Goal: Book appointment/travel/reservation

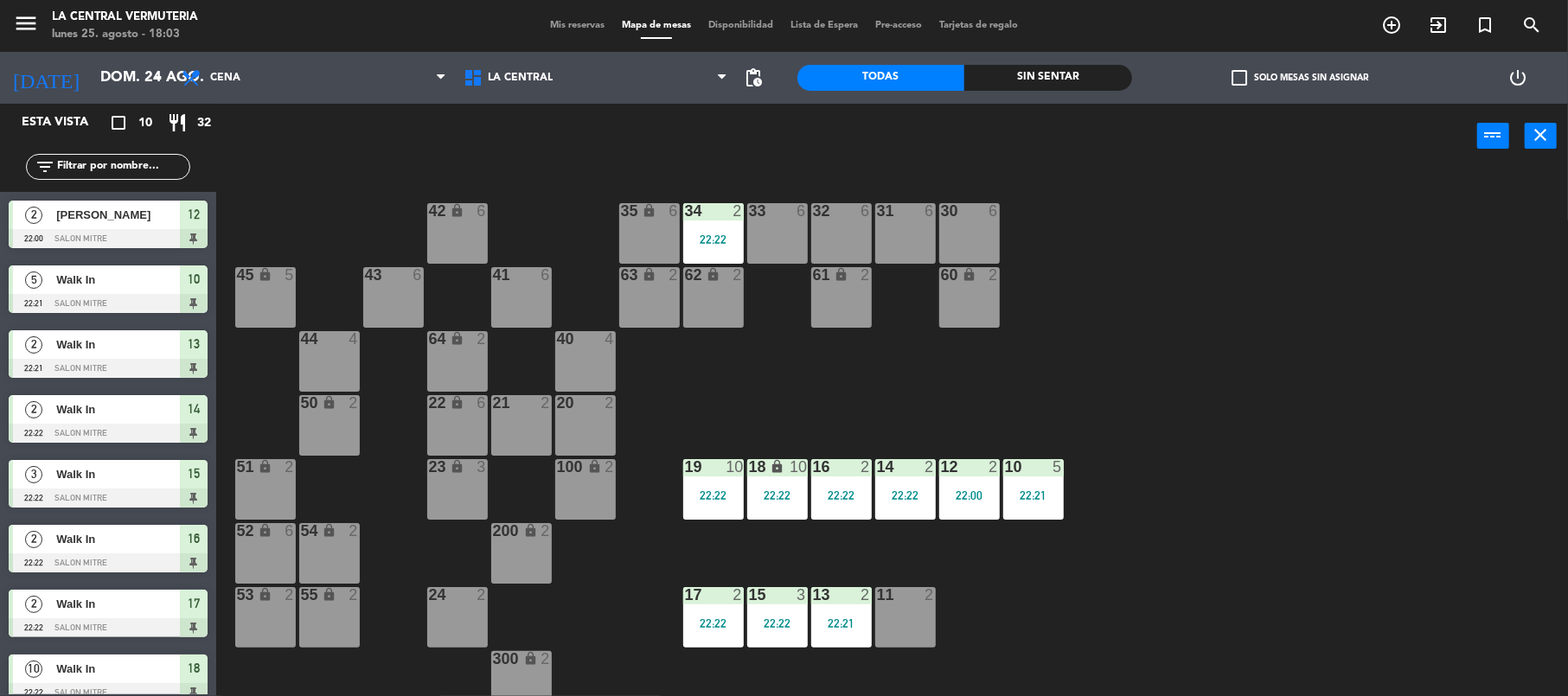
click at [150, 106] on div "Esta vista crop_square 10 restaurant 32" at bounding box center [108, 123] width 216 height 38
click at [146, 83] on input "dom. 24 ago." at bounding box center [184, 78] width 187 height 34
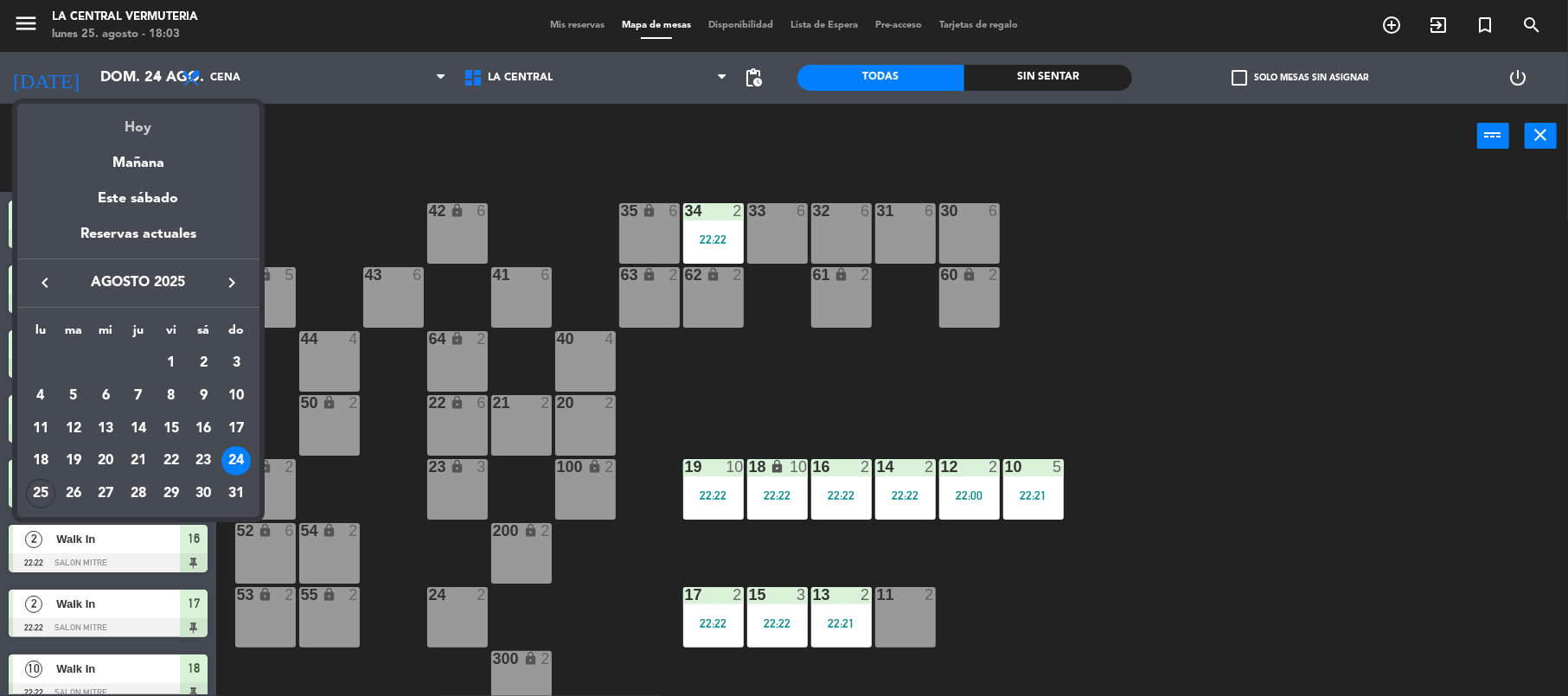
click at [159, 115] on div "Hoy" at bounding box center [138, 121] width 242 height 36
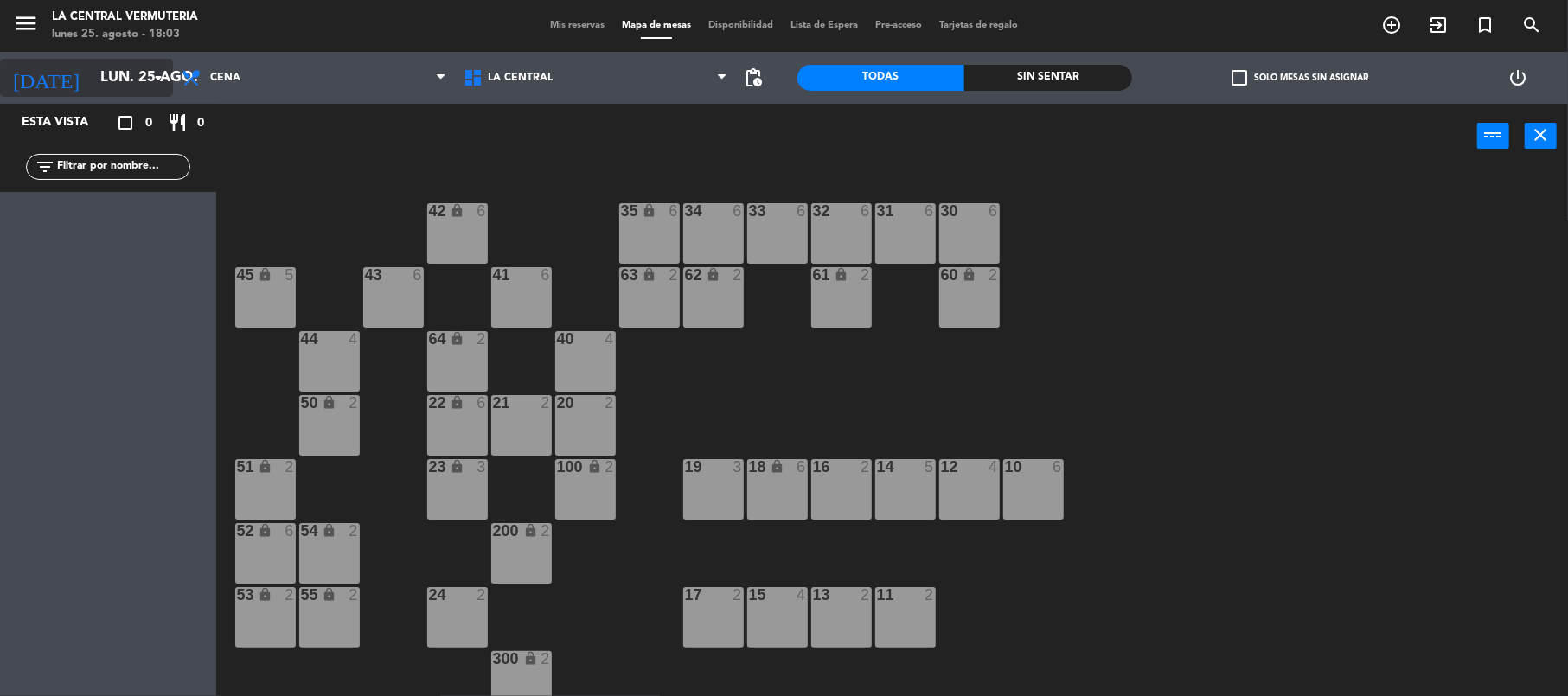
click at [99, 85] on input "lun. 25 ago." at bounding box center [184, 78] width 187 height 34
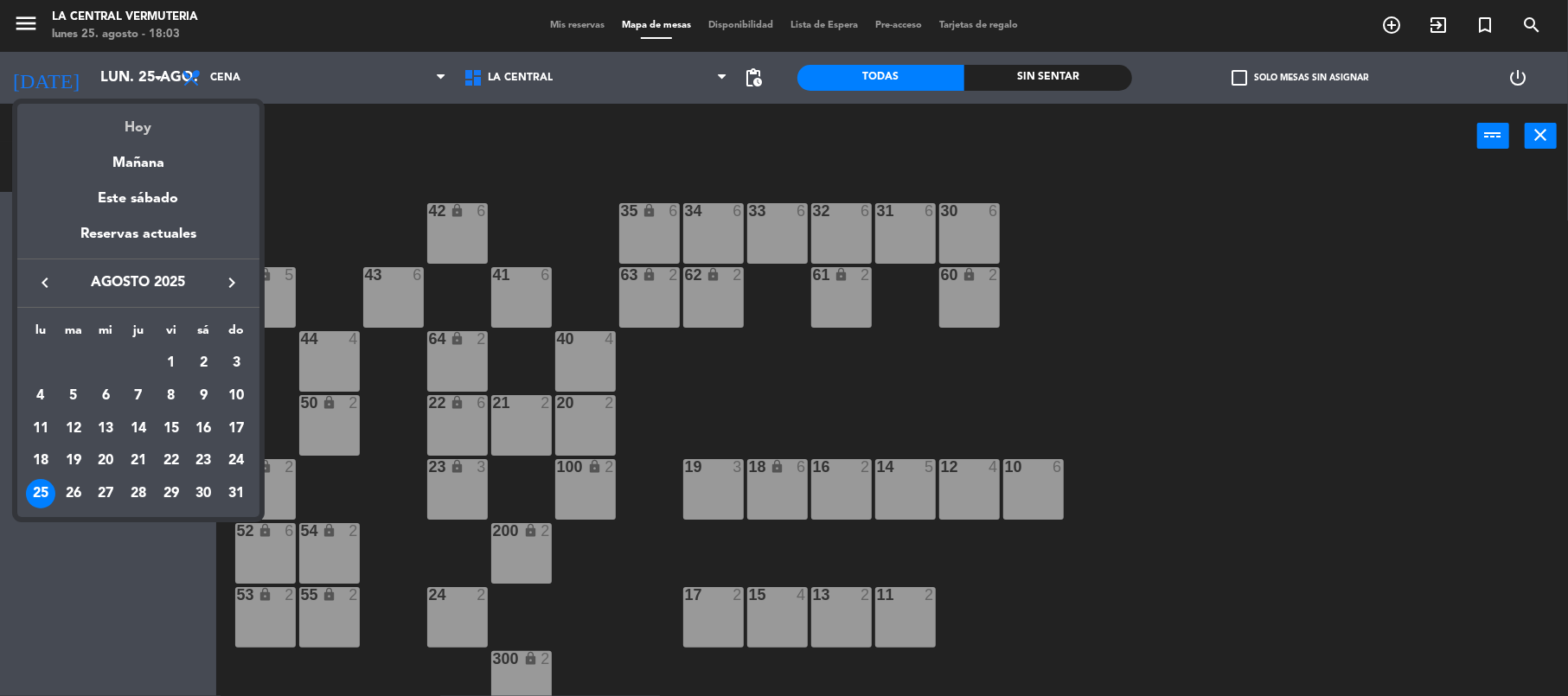
click at [133, 124] on div "Hoy" at bounding box center [138, 121] width 242 height 36
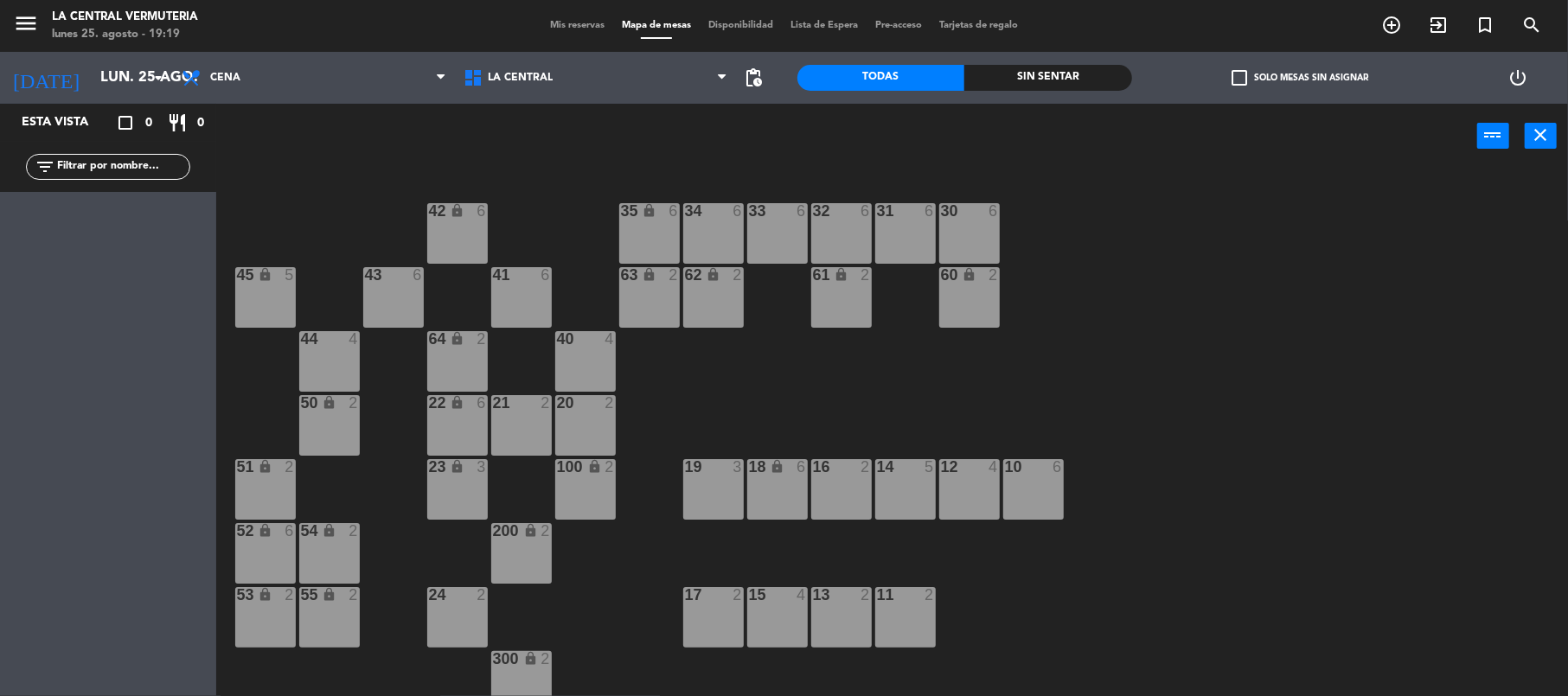
click at [308, 226] on div "42 lock 6 35 lock 6 34 6 33 6 32 6 31 6 30 6 43 6 41 6 60 lock 2 61 lock 2 62 l…" at bounding box center [900, 436] width 1336 height 527
click at [367, 468] on div "42 lock 6 35 lock 6 34 6 33 6 32 6 31 6 30 6 43 6 41 6 60 lock 2 61 lock 2 62 l…" at bounding box center [900, 436] width 1336 height 527
click at [151, 140] on div "Esta vista crop_square 0 restaurant 0" at bounding box center [108, 123] width 216 height 38
click at [661, 416] on div "42 lock 6 35 lock 6 34 6 33 6 32 6 31 6 30 6 43 6 41 6 60 lock 2 61 lock 2 62 l…" at bounding box center [900, 436] width 1336 height 527
click at [632, 647] on div "42 lock 6 35 lock 6 34 6 33 6 32 6 31 6 30 6 43 6 41 6 60 lock 2 61 lock 2 62 l…" at bounding box center [900, 436] width 1336 height 527
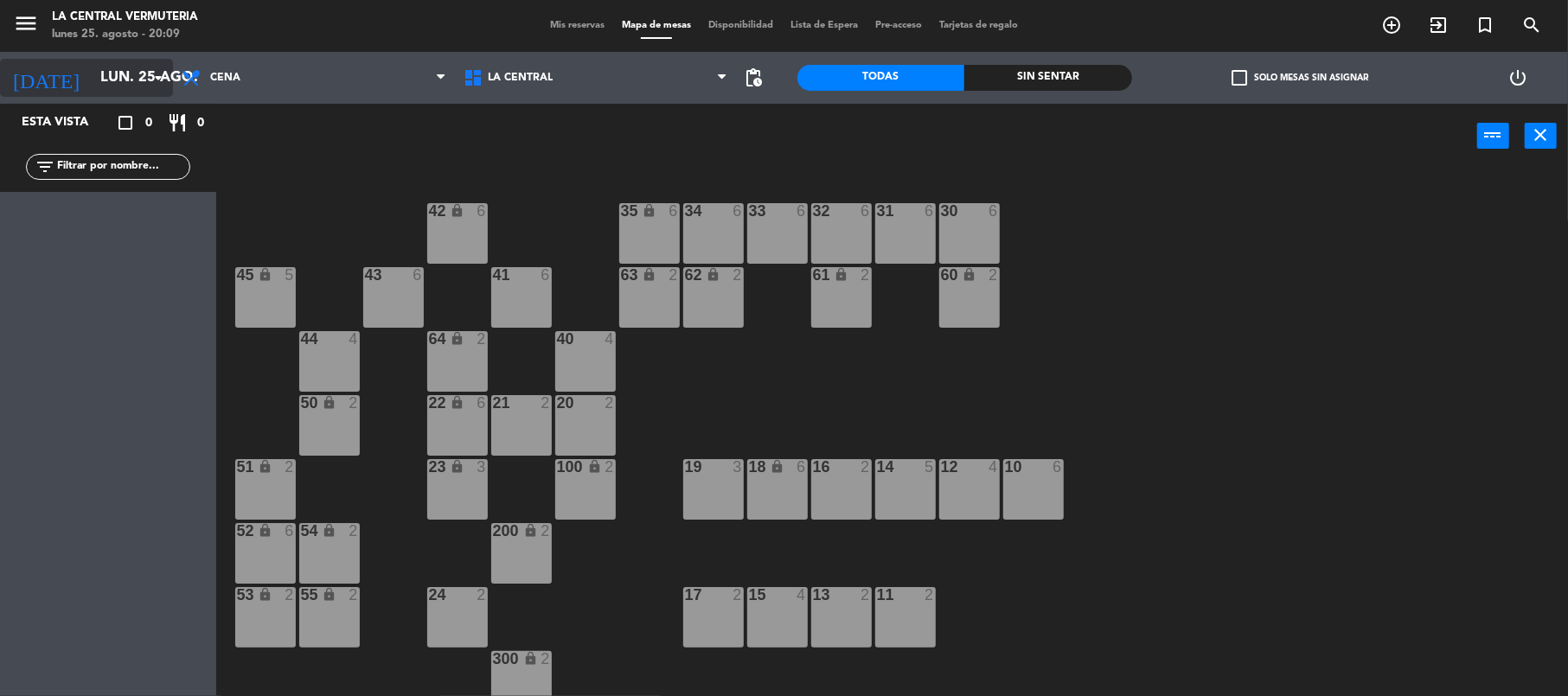
click at [108, 69] on input "lun. 25 ago." at bounding box center [184, 78] width 187 height 34
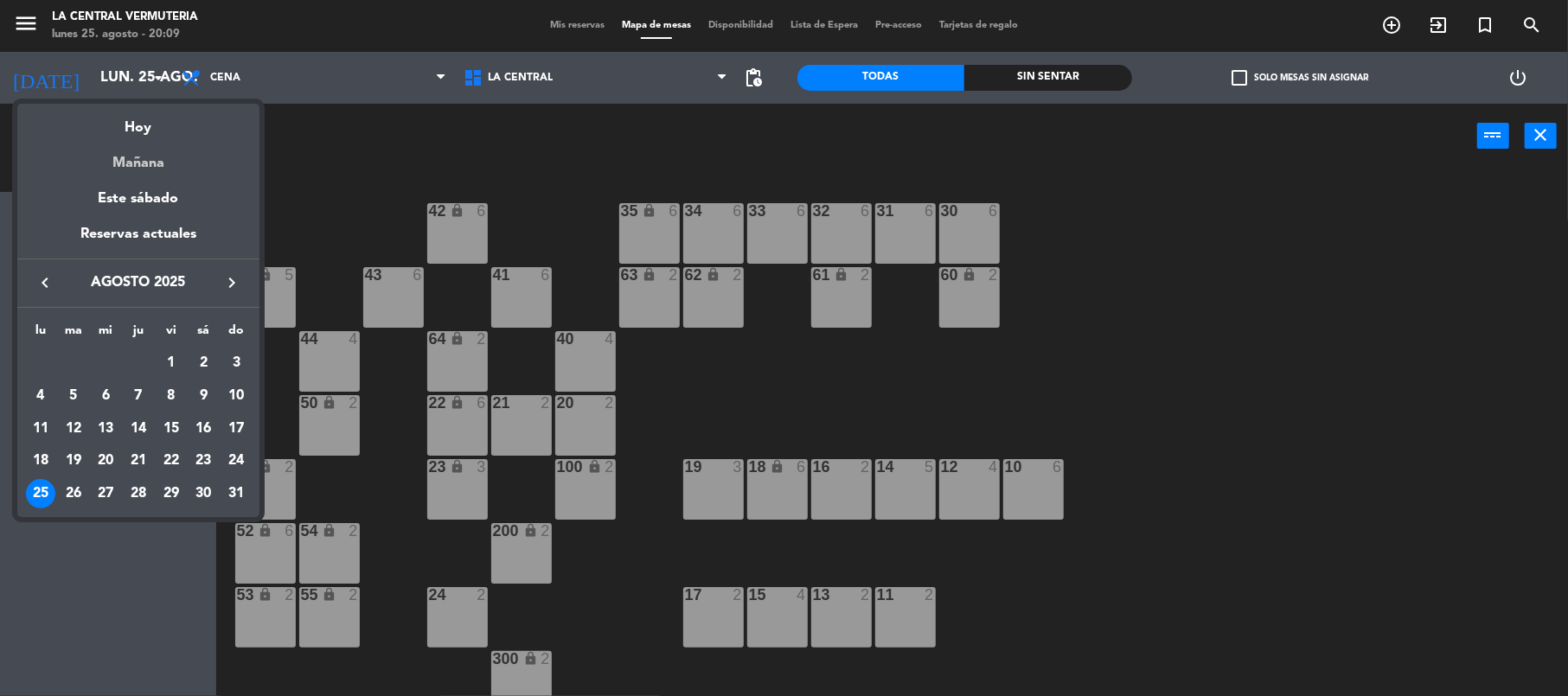
click at [156, 150] on div "Mañana" at bounding box center [138, 157] width 242 height 36
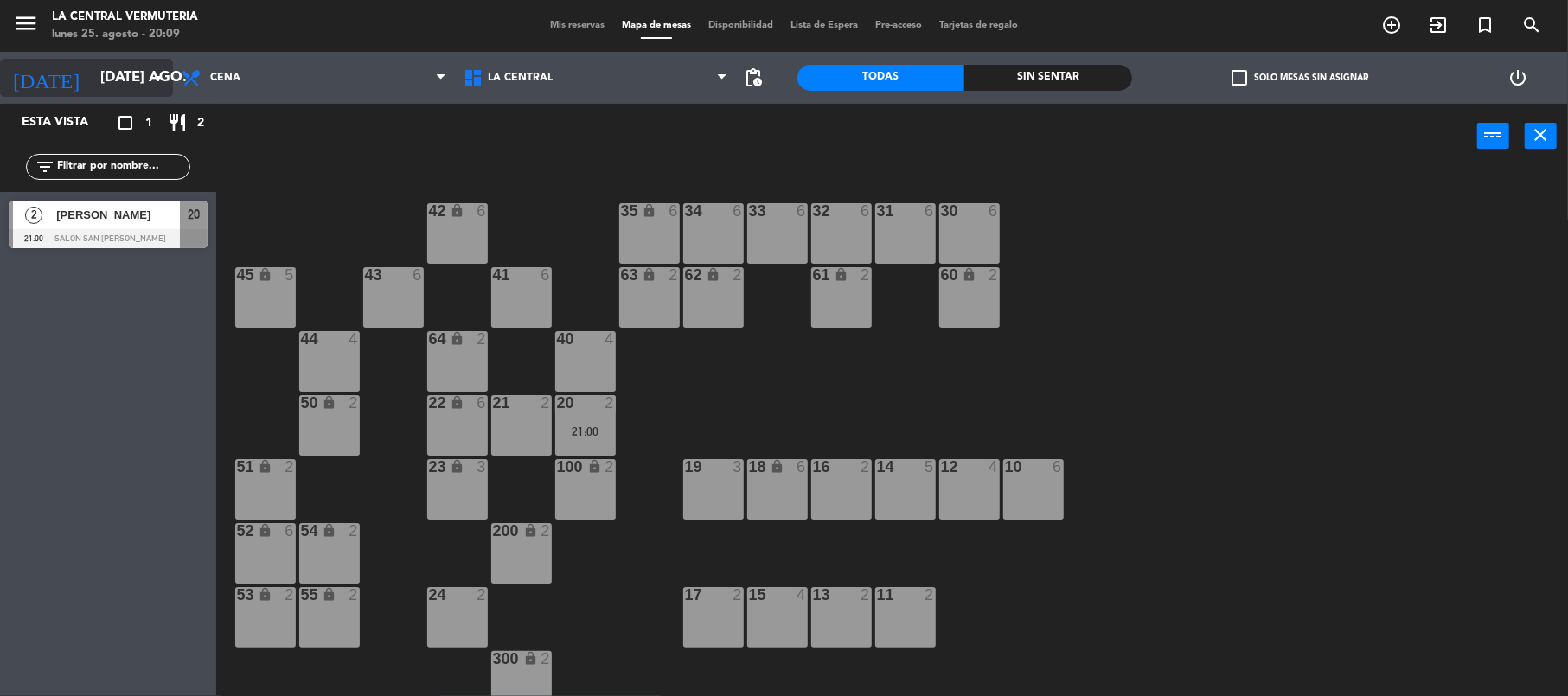
click at [114, 88] on input "[DATE] ago." at bounding box center [184, 78] width 187 height 34
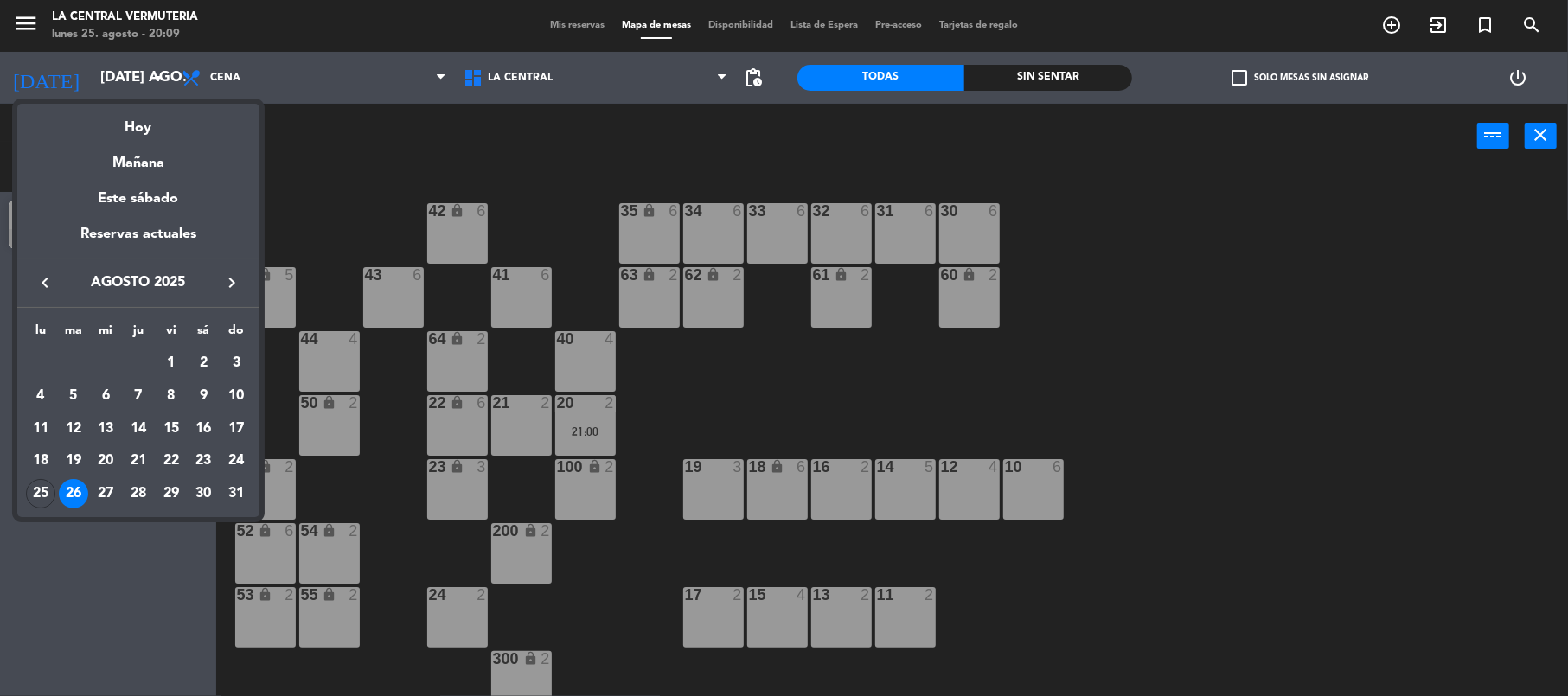
click at [140, 118] on div "Hoy" at bounding box center [138, 121] width 242 height 36
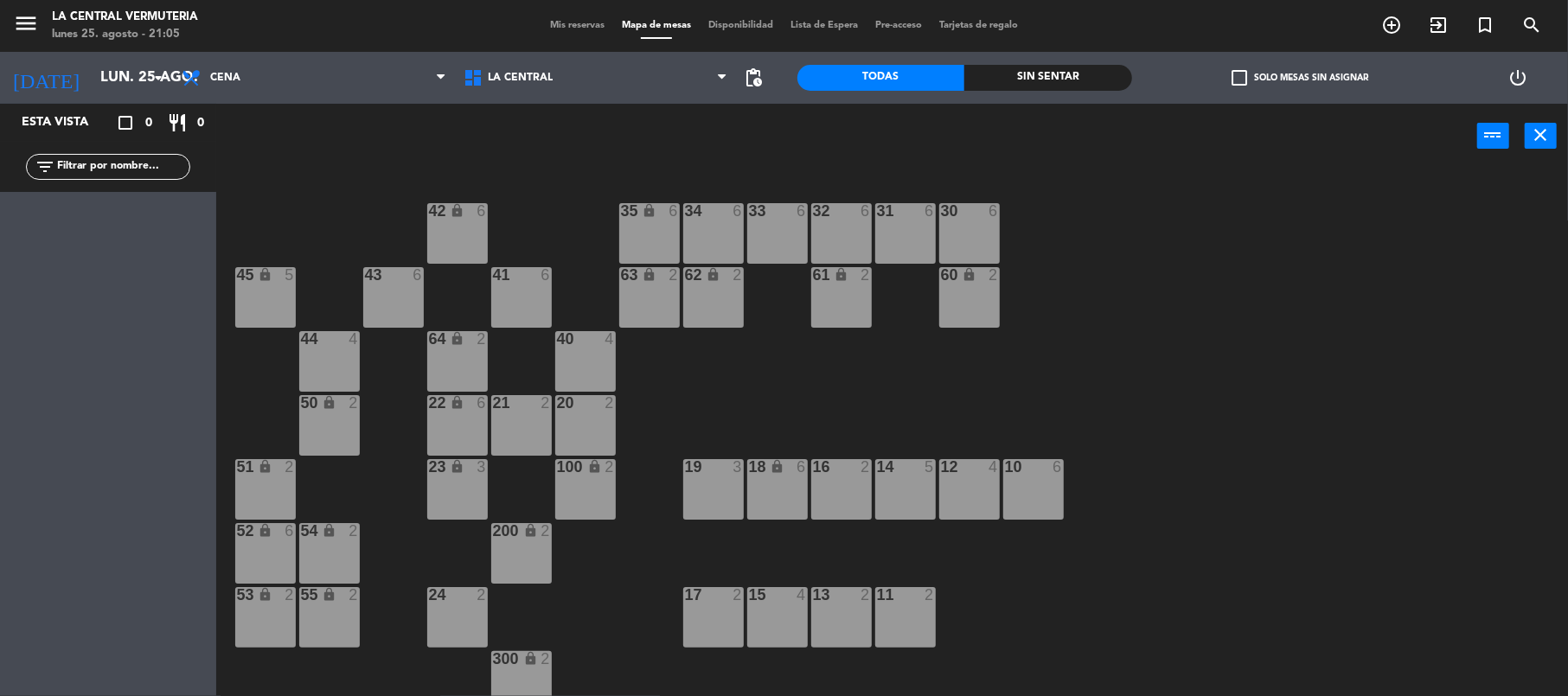
click at [146, 143] on div "filter_list" at bounding box center [108, 166] width 216 height 50
click at [146, 162] on input "text" at bounding box center [122, 166] width 134 height 19
click at [240, 69] on span "Cena" at bounding box center [313, 78] width 282 height 38
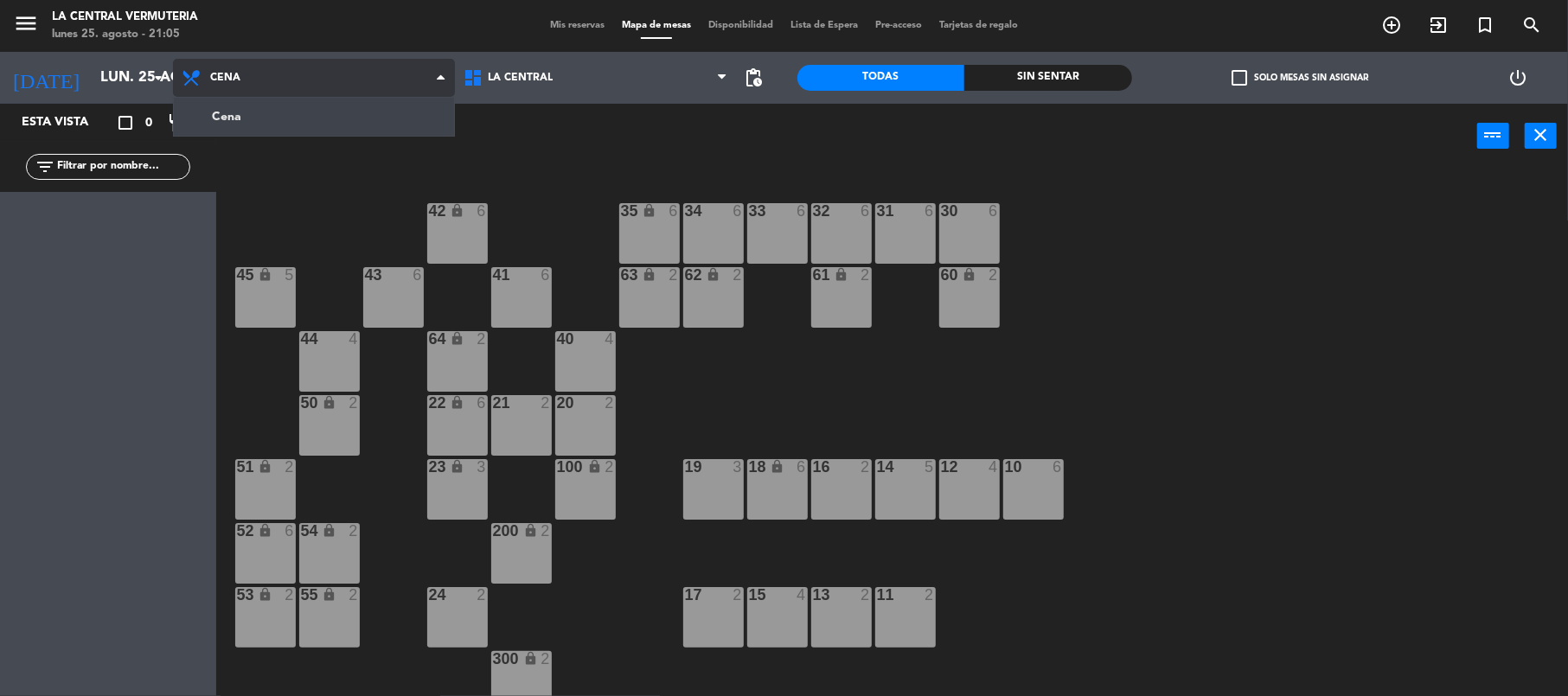
click at [240, 69] on span "Cena" at bounding box center [313, 78] width 282 height 38
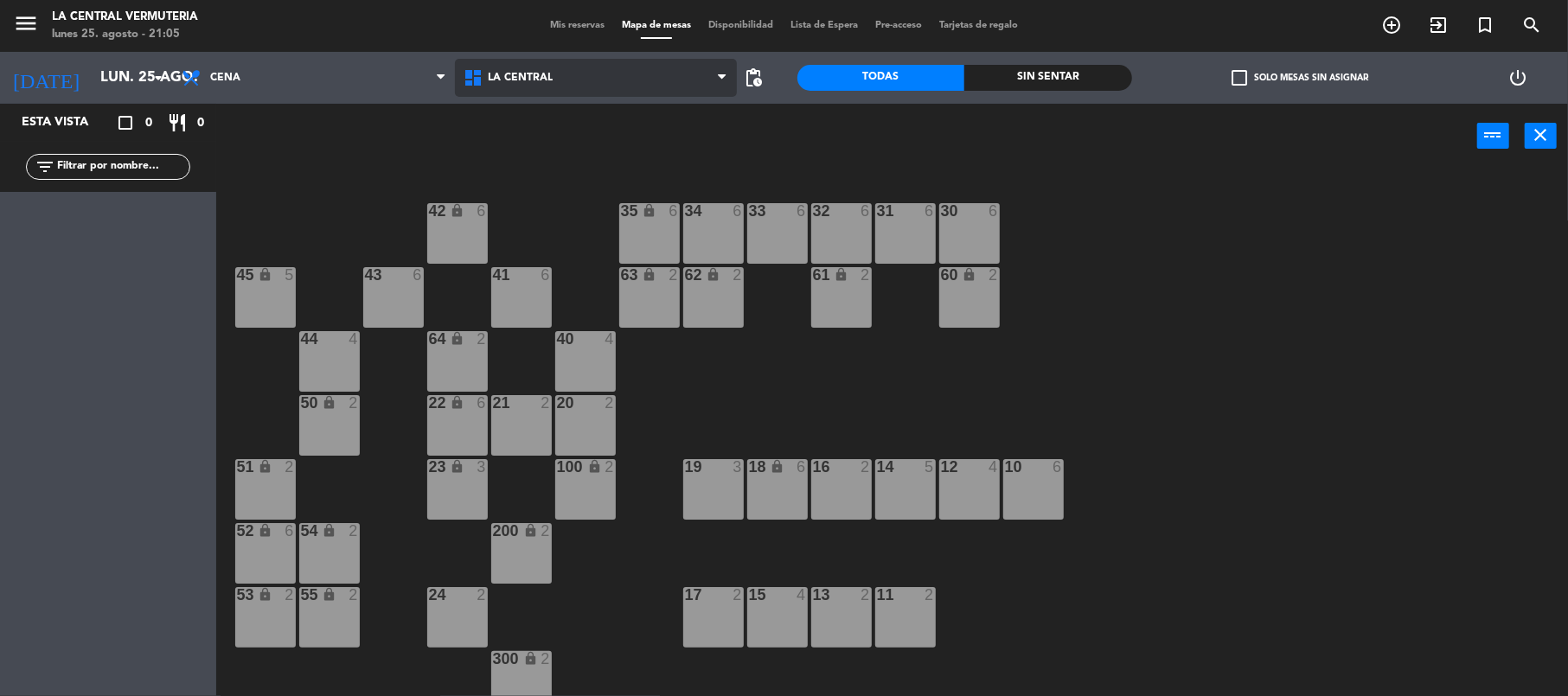
click at [596, 91] on span "La Central" at bounding box center [595, 78] width 282 height 38
click at [448, 423] on div "22 lock 6" at bounding box center [457, 425] width 60 height 60
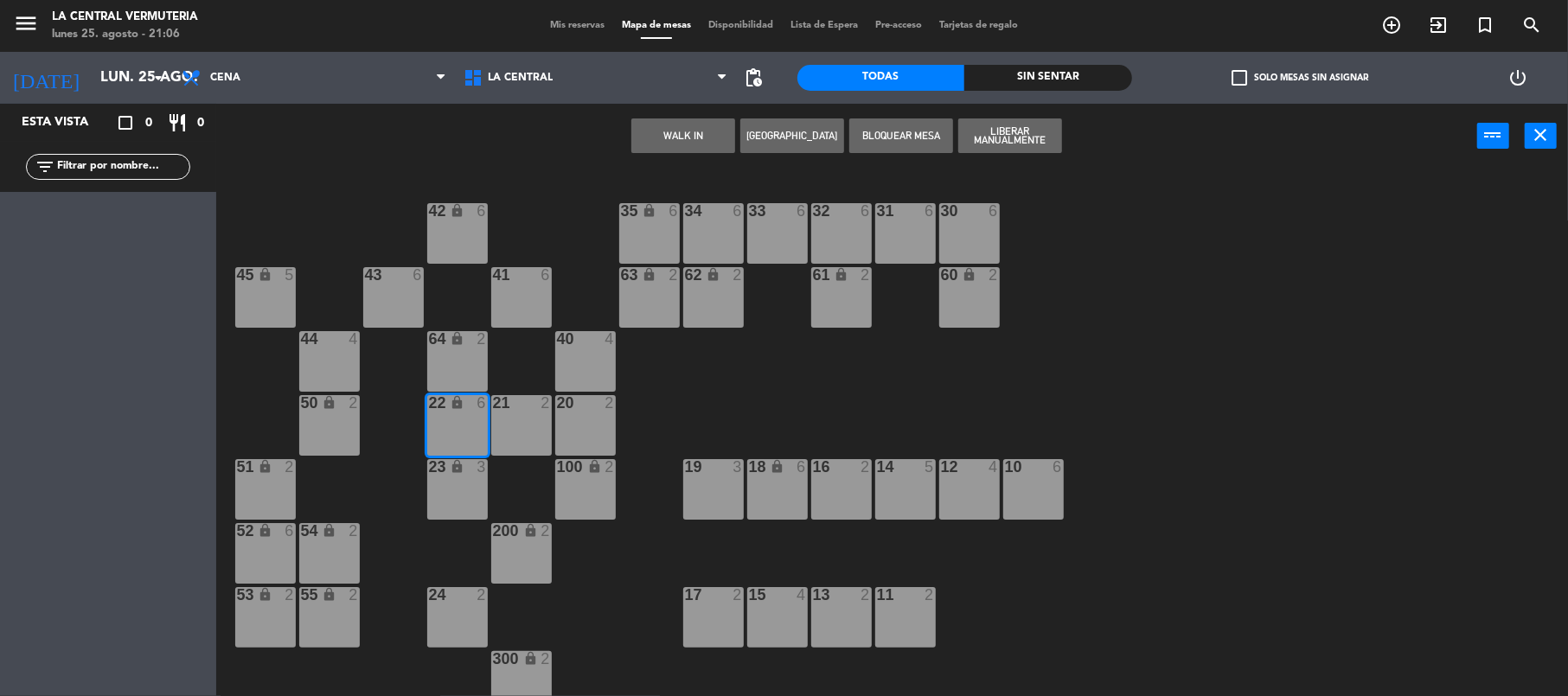
click at [855, 475] on div "16 2" at bounding box center [841, 489] width 60 height 60
click at [821, 492] on div "16 2" at bounding box center [841, 489] width 60 height 60
click at [680, 131] on button "WALK IN" at bounding box center [684, 136] width 104 height 35
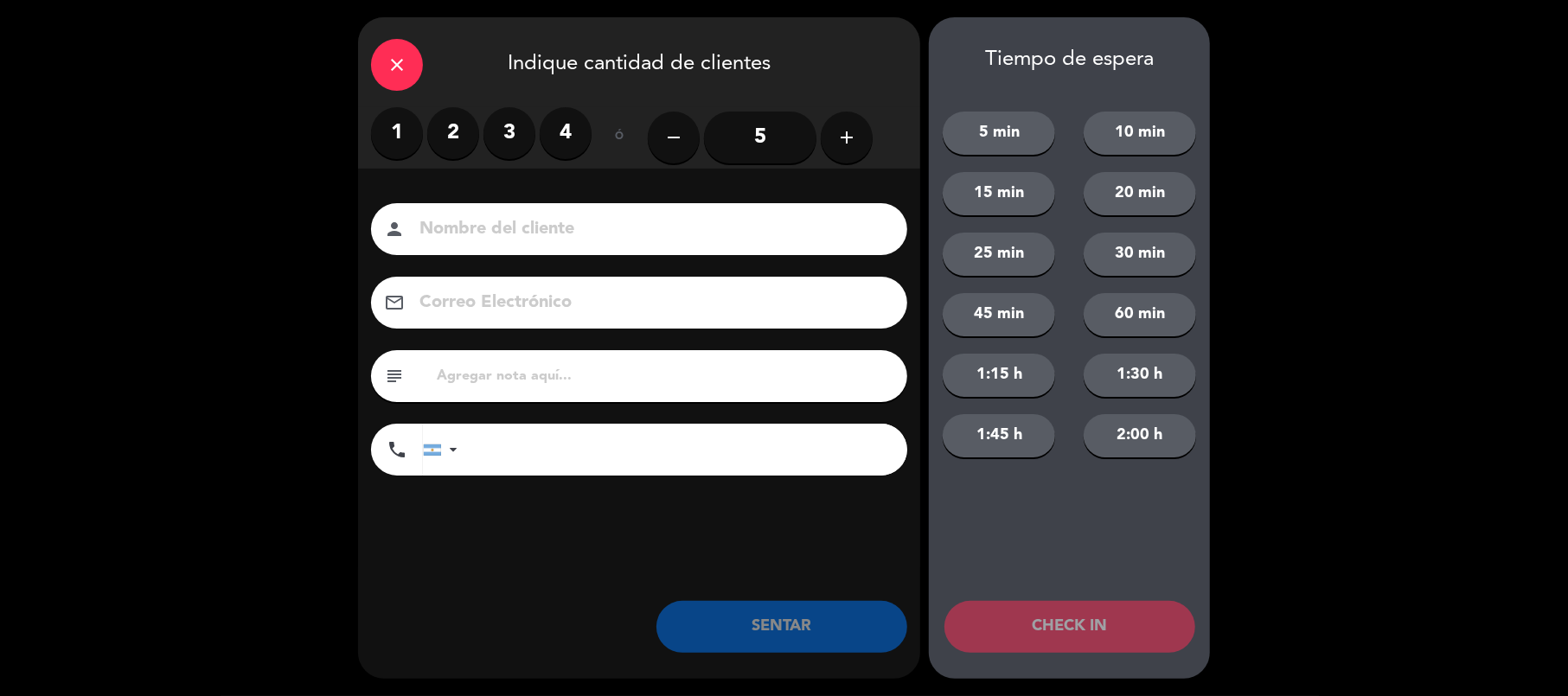
click at [499, 129] on label "3" at bounding box center [509, 132] width 52 height 52
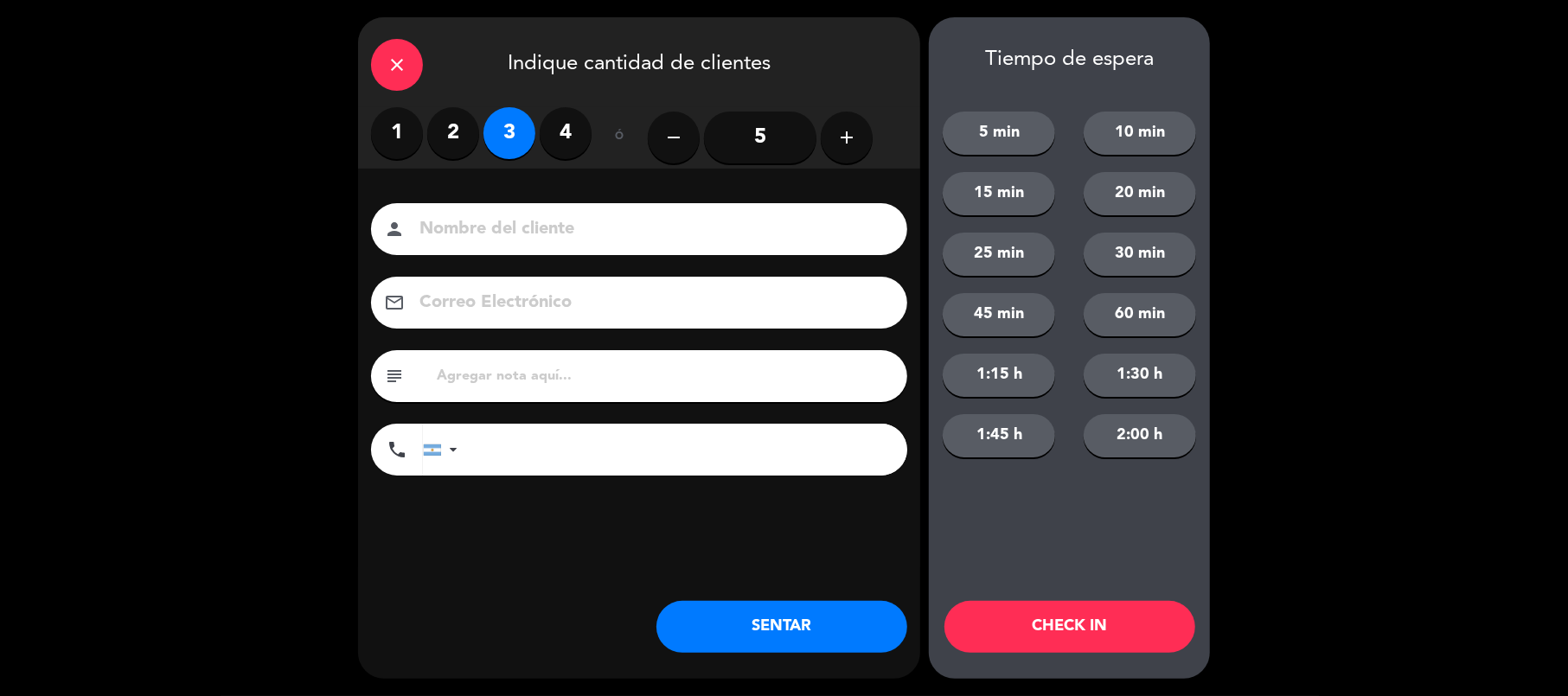
click at [785, 631] on button "SENTAR" at bounding box center [781, 626] width 251 height 52
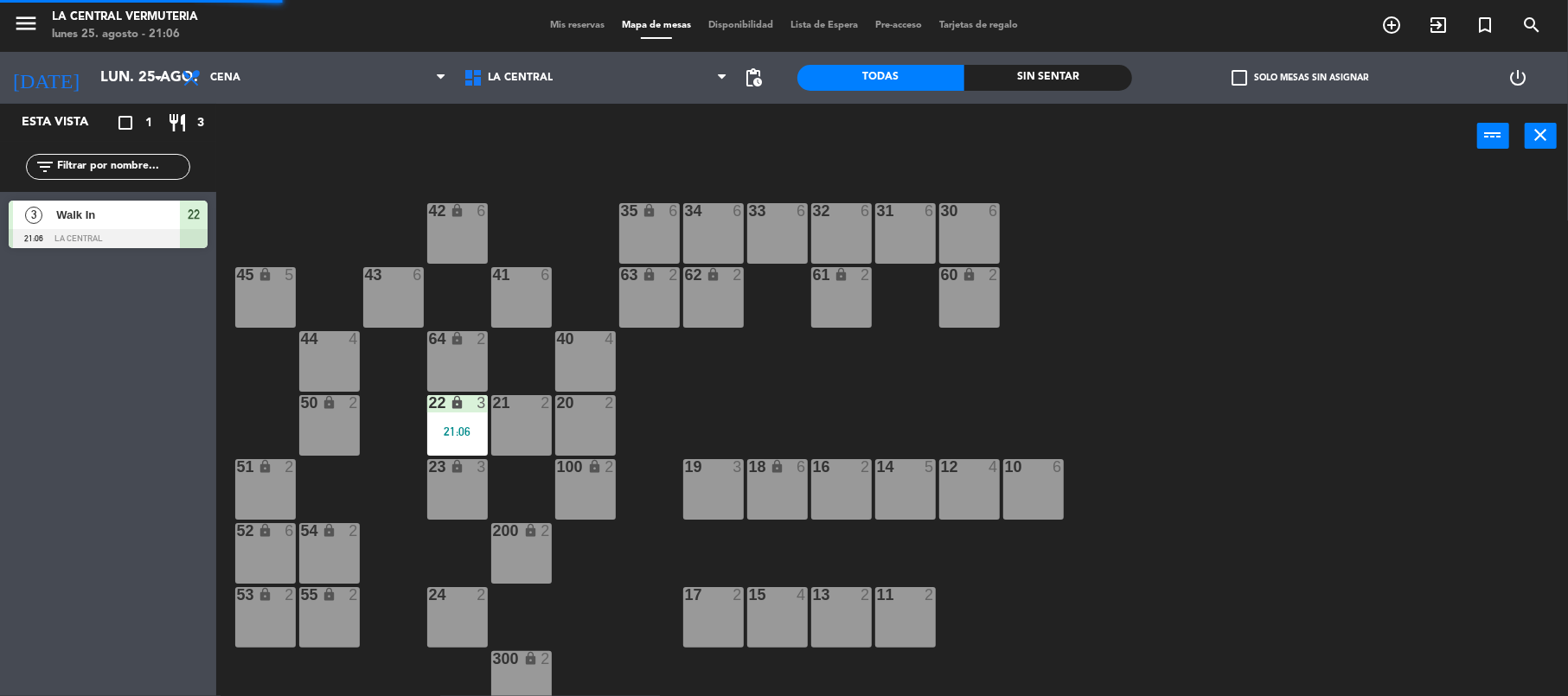
click at [846, 508] on div "16 2" at bounding box center [841, 489] width 60 height 60
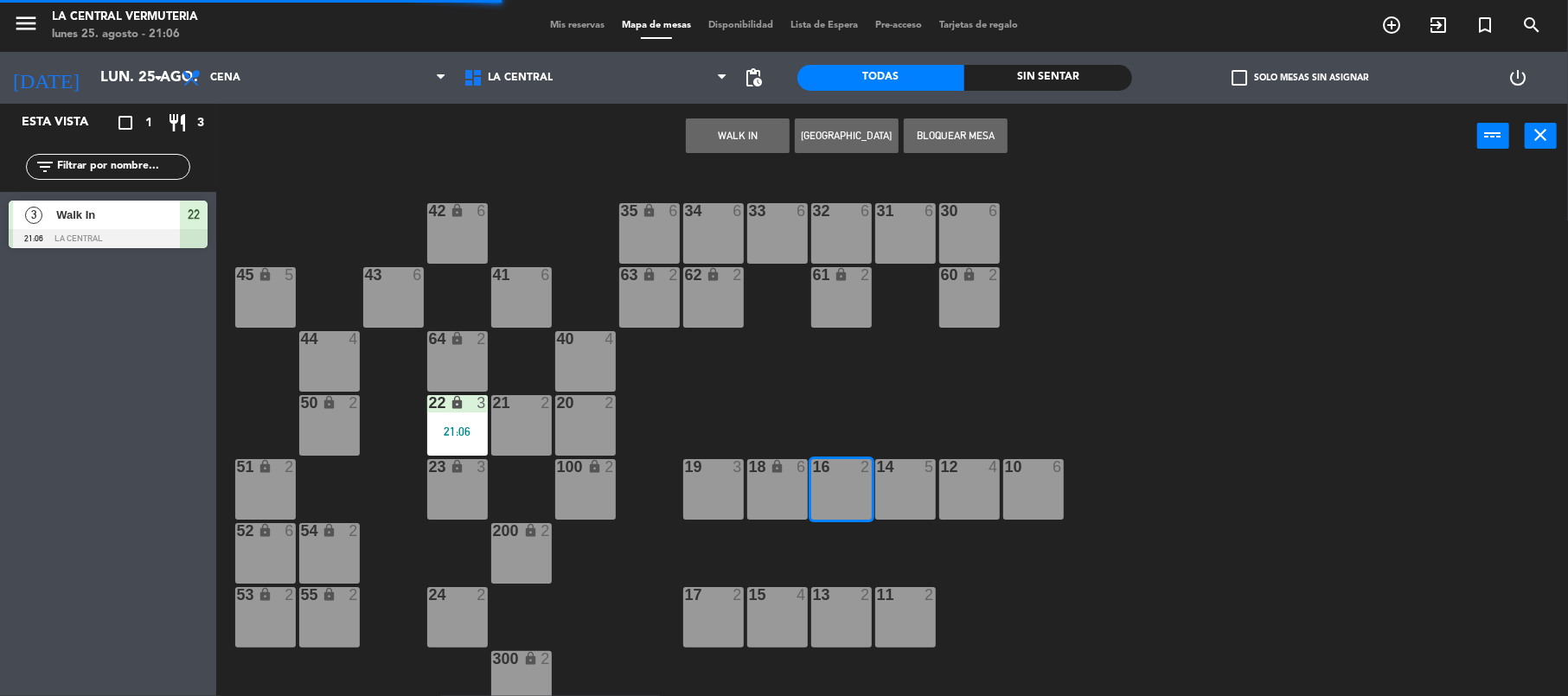
click at [772, 512] on div "18 lock 6" at bounding box center [778, 489] width 60 height 60
click at [762, 535] on div "42 lock 6 35 lock 6 34 6 33 6 32 6 31 6 30 6 43 6 41 6 60 lock 2 61 lock 2 62 l…" at bounding box center [900, 436] width 1336 height 527
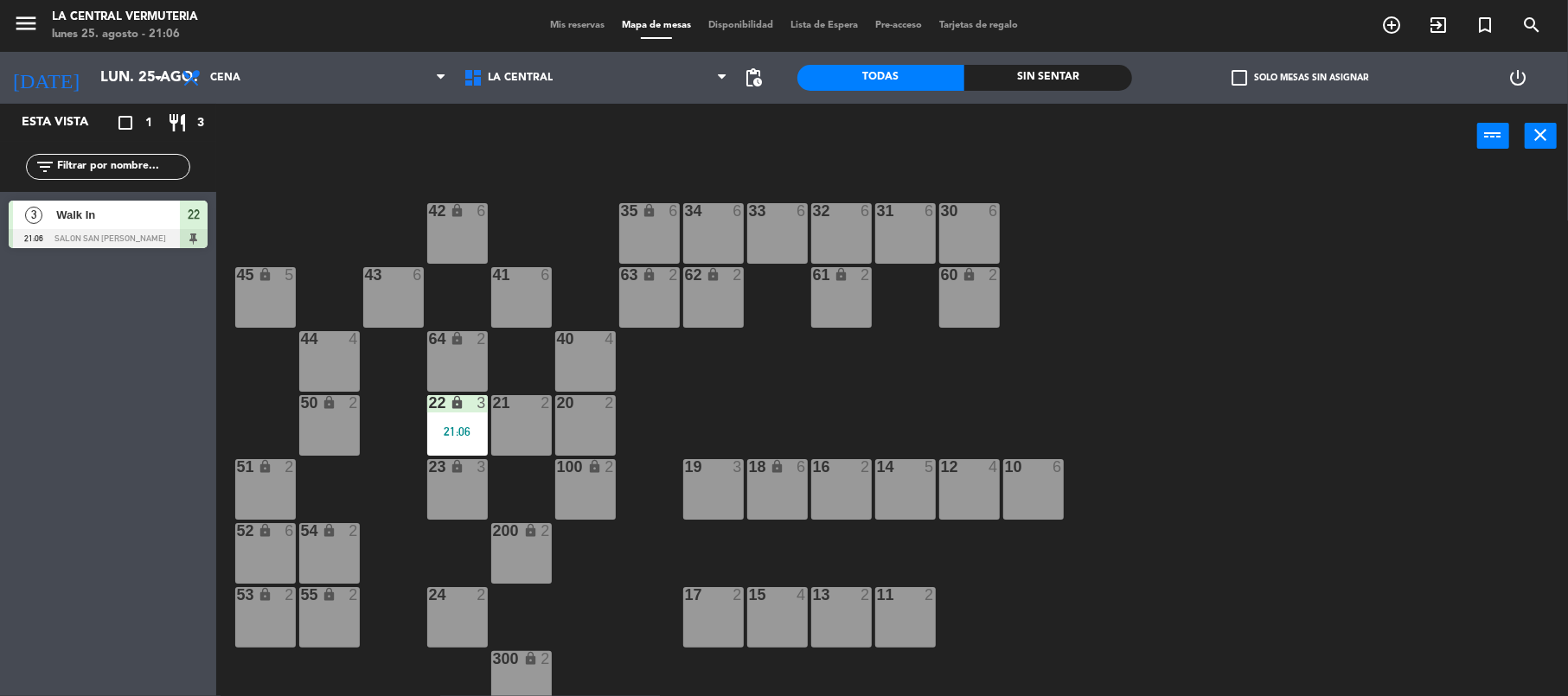
click at [754, 477] on div "18 lock 6" at bounding box center [778, 489] width 60 height 60
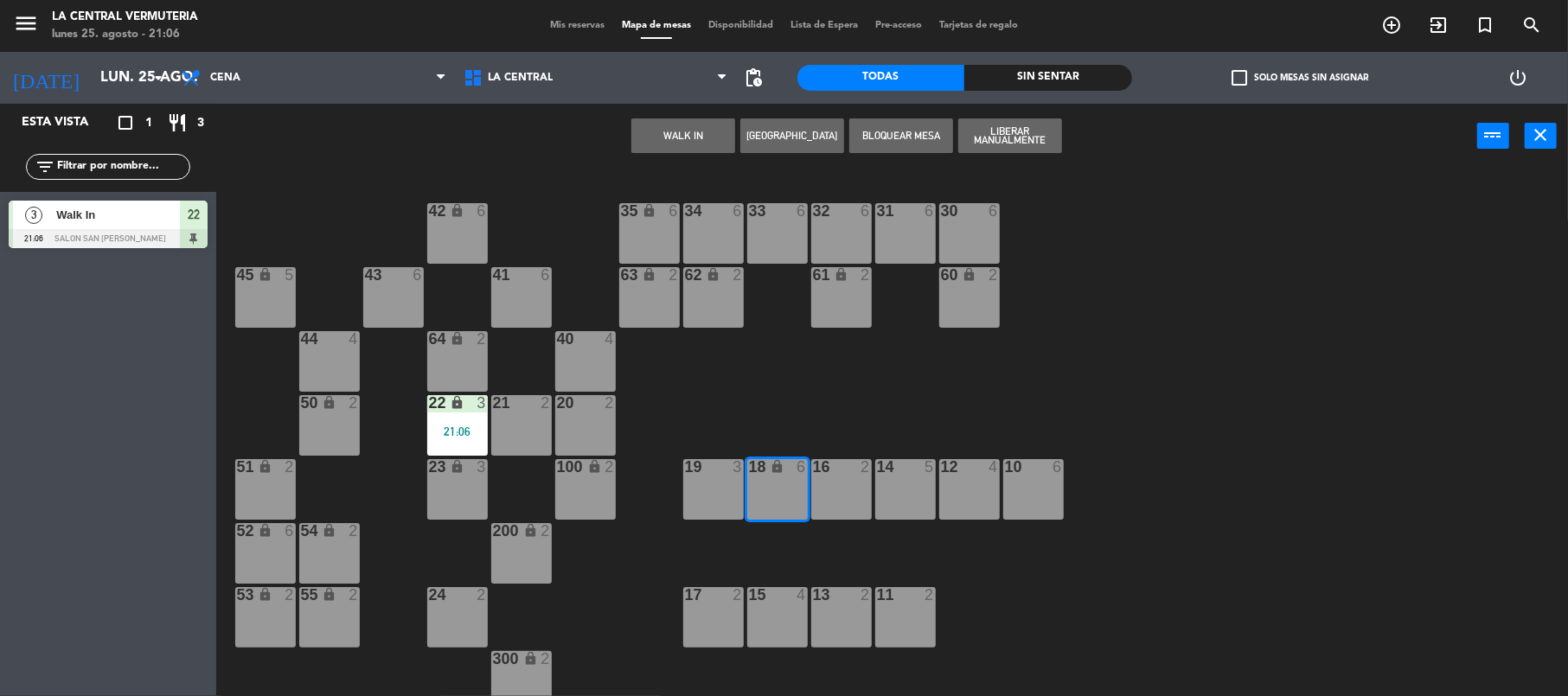
click at [682, 152] on button "WALK IN" at bounding box center [684, 136] width 104 height 35
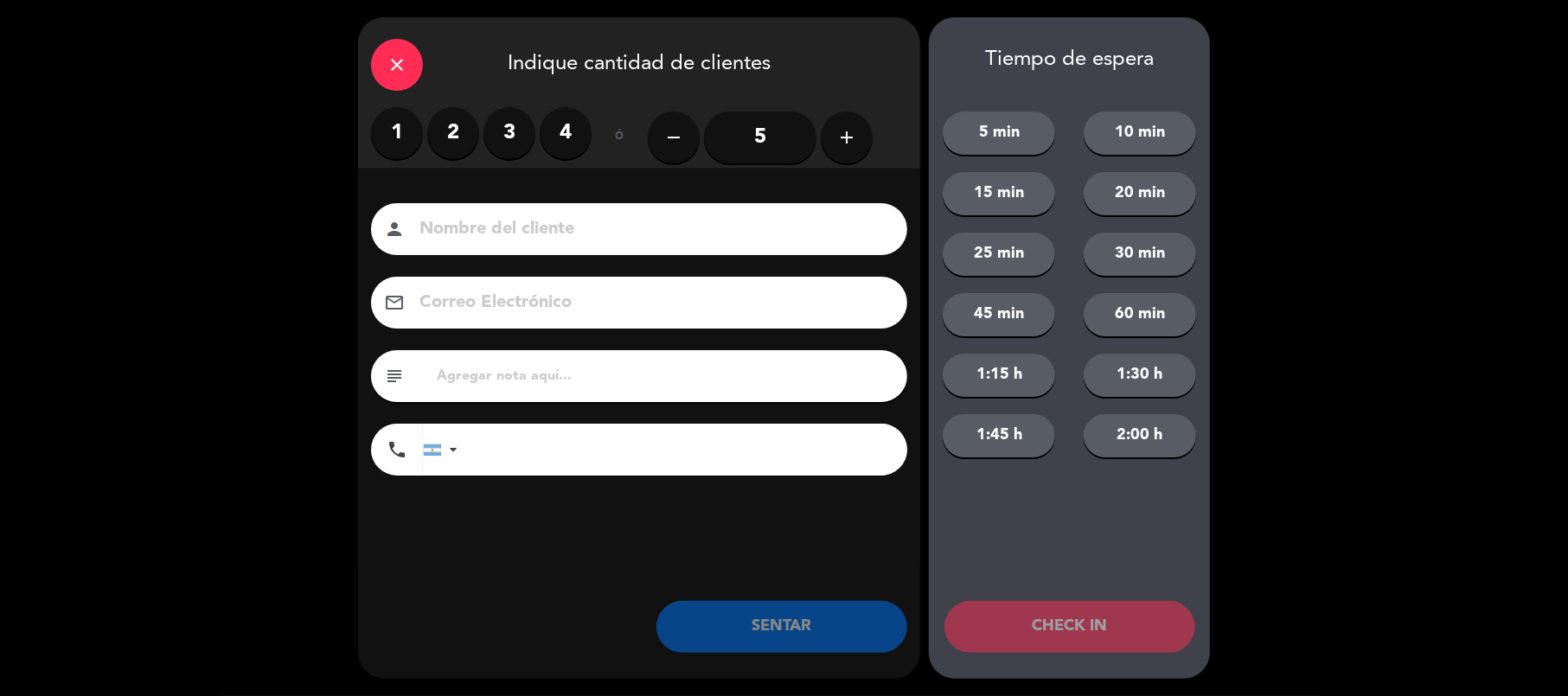
click at [520, 139] on label "3" at bounding box center [509, 132] width 52 height 52
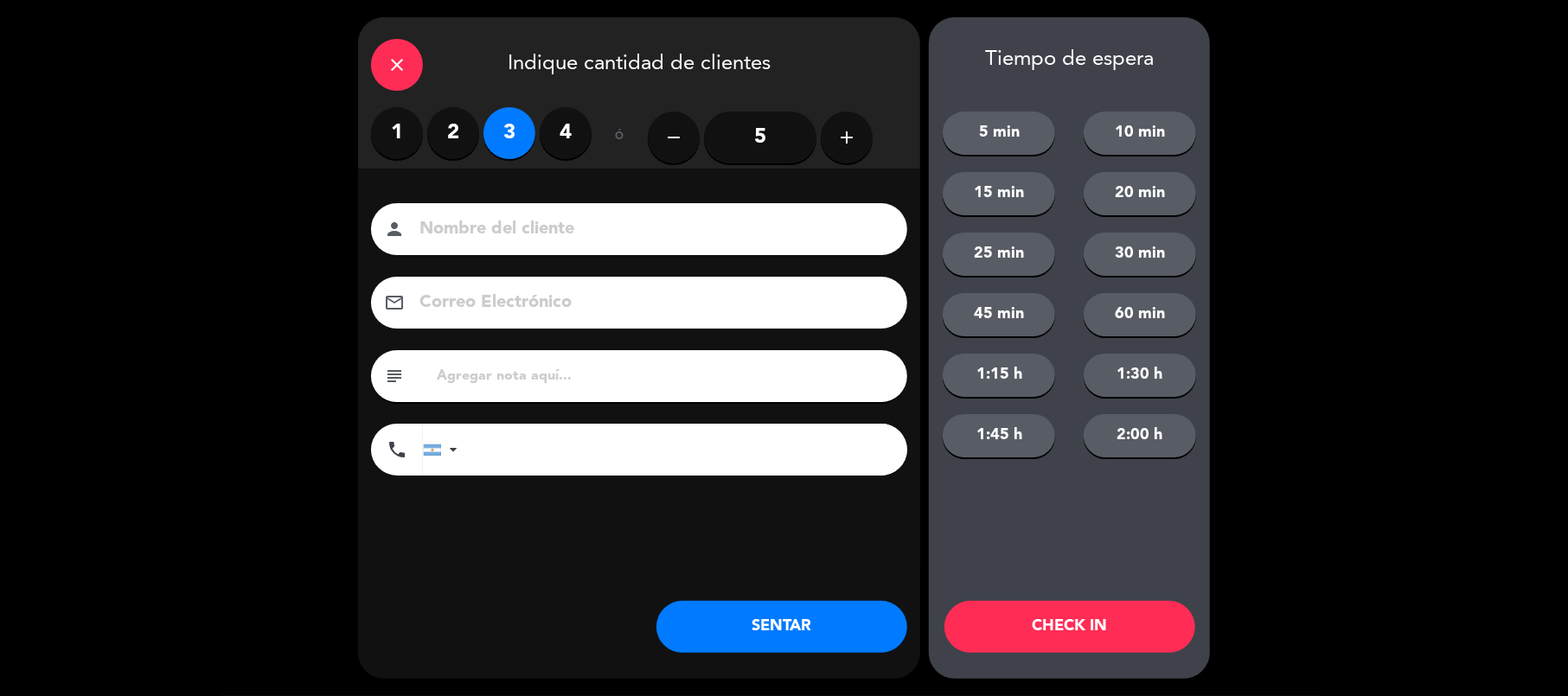
click at [678, 613] on button "SENTAR" at bounding box center [781, 626] width 251 height 52
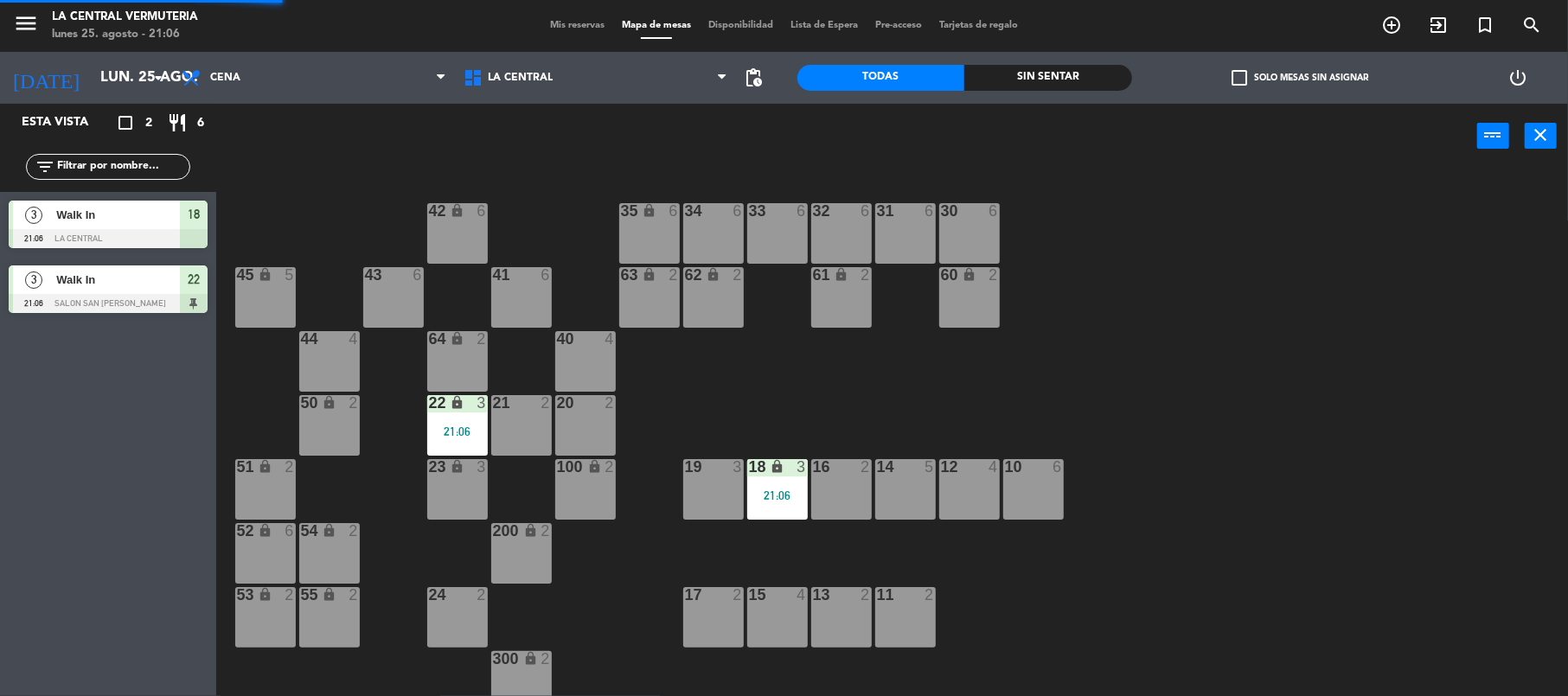
click at [901, 472] on div at bounding box center [904, 466] width 28 height 16
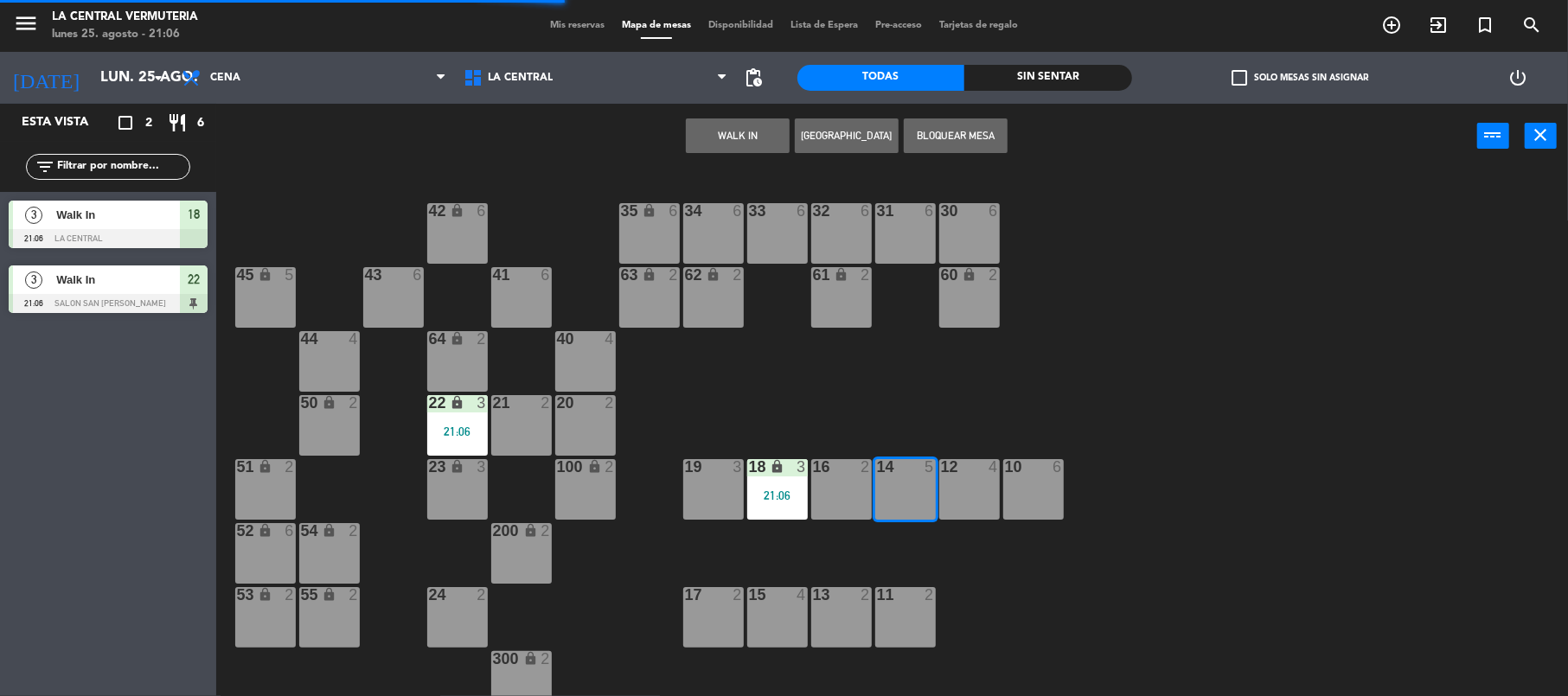
click at [734, 141] on button "WALK IN" at bounding box center [737, 136] width 104 height 35
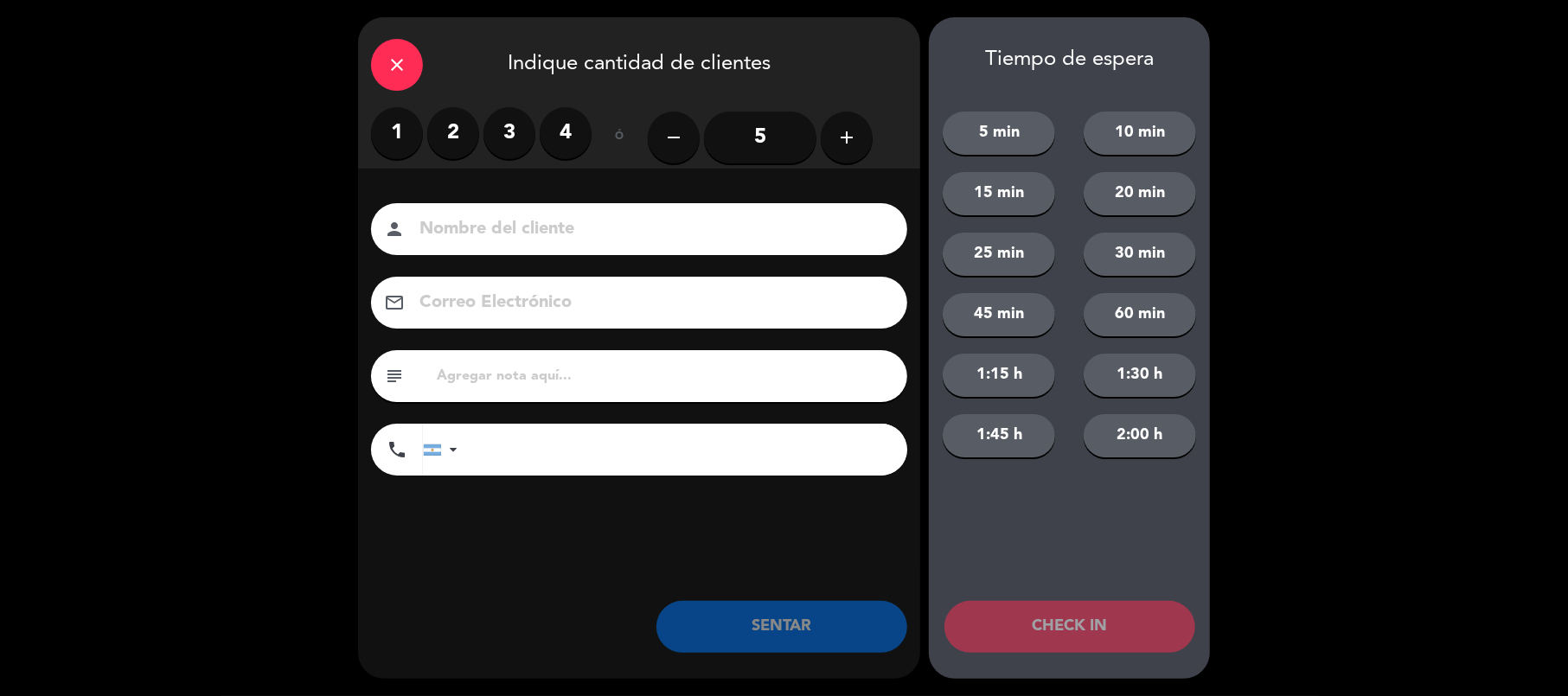
click at [415, 149] on label "1" at bounding box center [396, 132] width 52 height 52
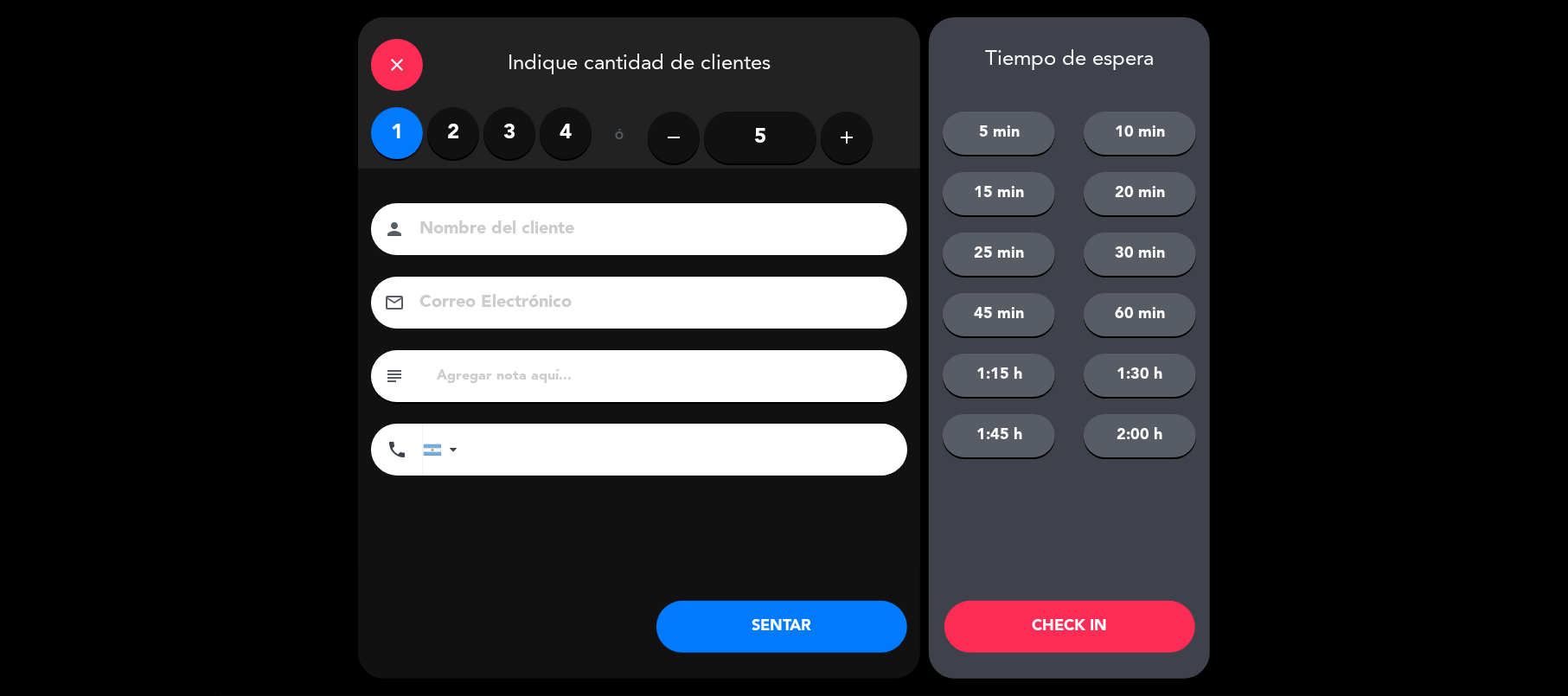
click at [447, 143] on label "2" at bounding box center [453, 132] width 52 height 52
click at [844, 658] on div "close Indique cantidad de clientes 1 2 3 4 ó remove 5 add Nombre del cliente pe…" at bounding box center [639, 348] width 562 height 661
click at [844, 634] on button "SENTAR" at bounding box center [781, 626] width 251 height 52
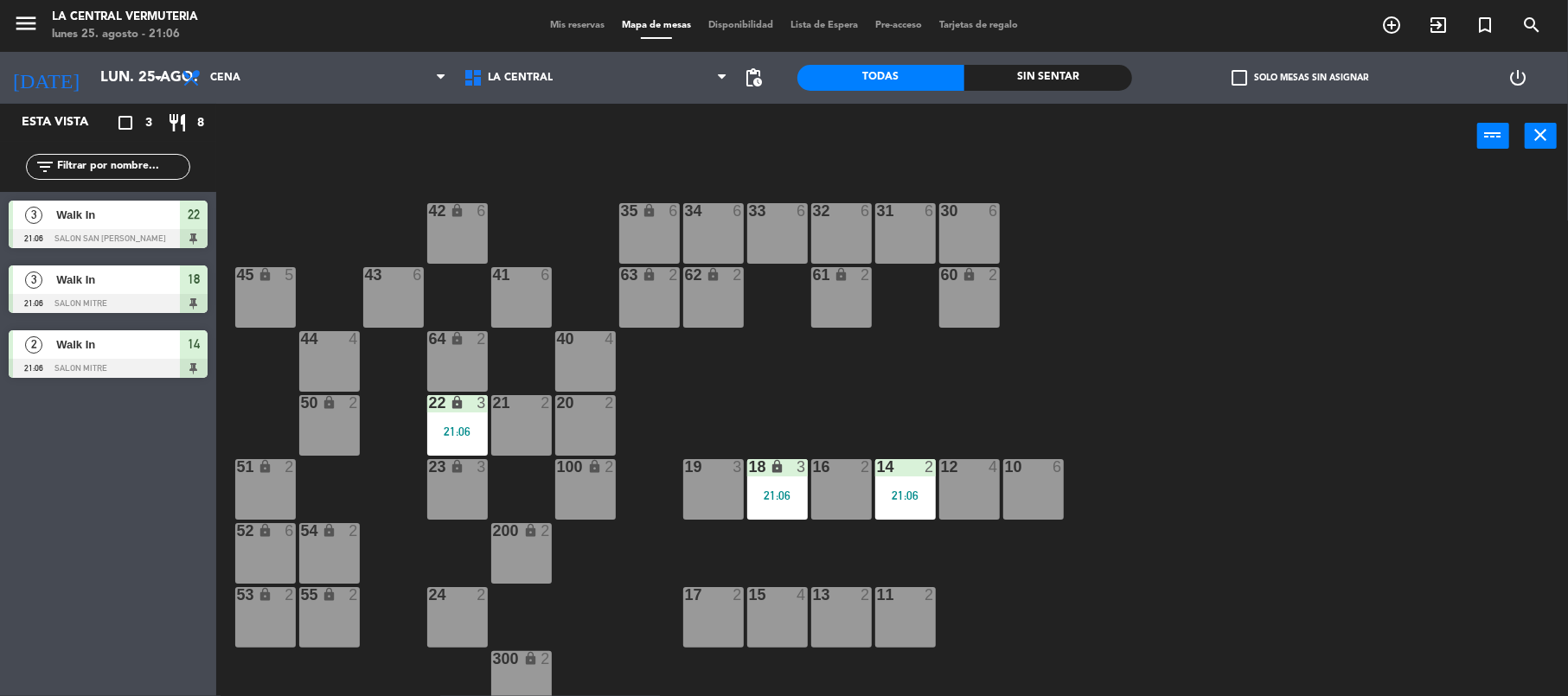
click at [1018, 452] on div "42 lock 6 35 lock 6 34 6 33 6 32 6 31 6 30 6 43 6 41 6 60 lock 2 61 lock 2 62 l…" at bounding box center [900, 436] width 1336 height 527
click at [1029, 477] on div "10 6" at bounding box center [1033, 489] width 60 height 60
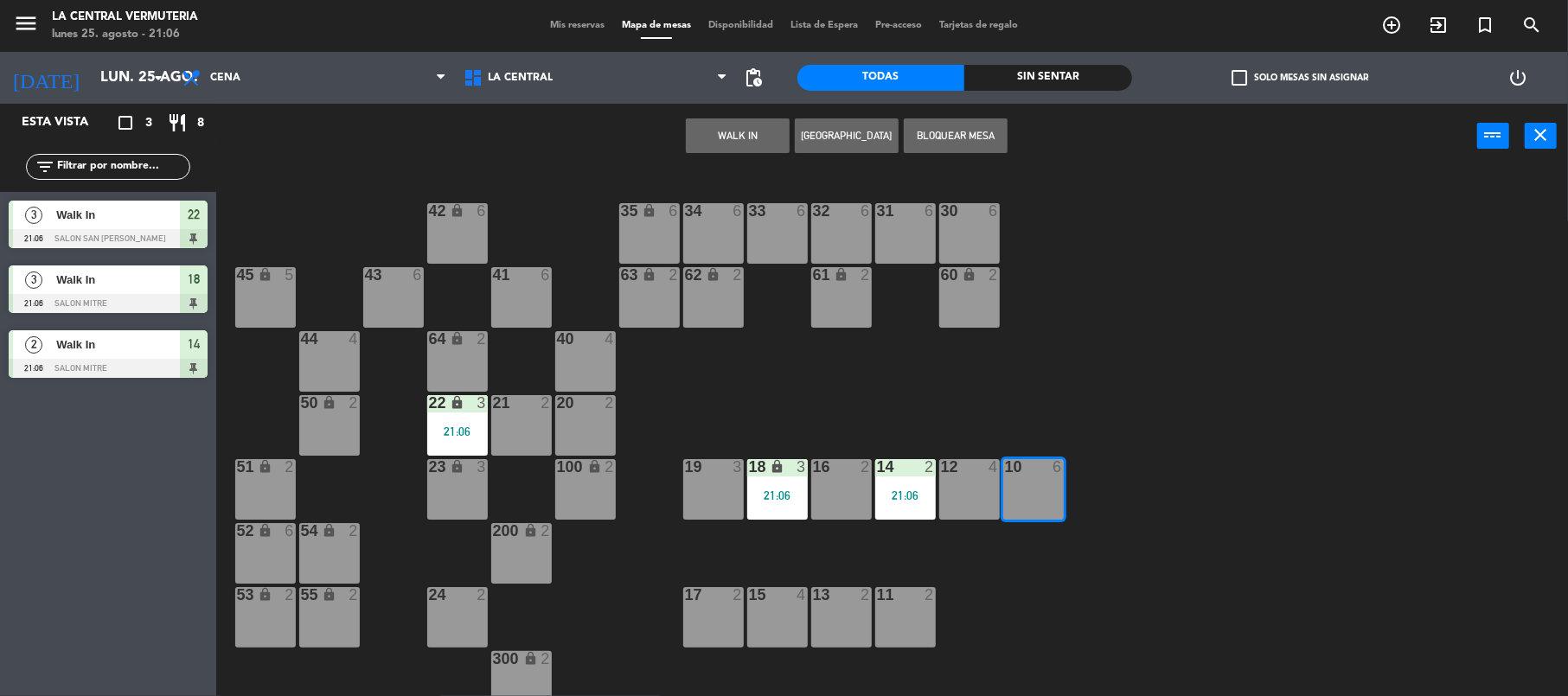
drag, startPoint x: 742, startPoint y: 115, endPoint x: 747, endPoint y: 133, distance: 18.7
click at [744, 115] on div "WALK IN [GEOGRAPHIC_DATA] Bloquear Mesa power_input close" at bounding box center [846, 137] width 1260 height 66
click at [747, 133] on button "WALK IN" at bounding box center [737, 136] width 104 height 35
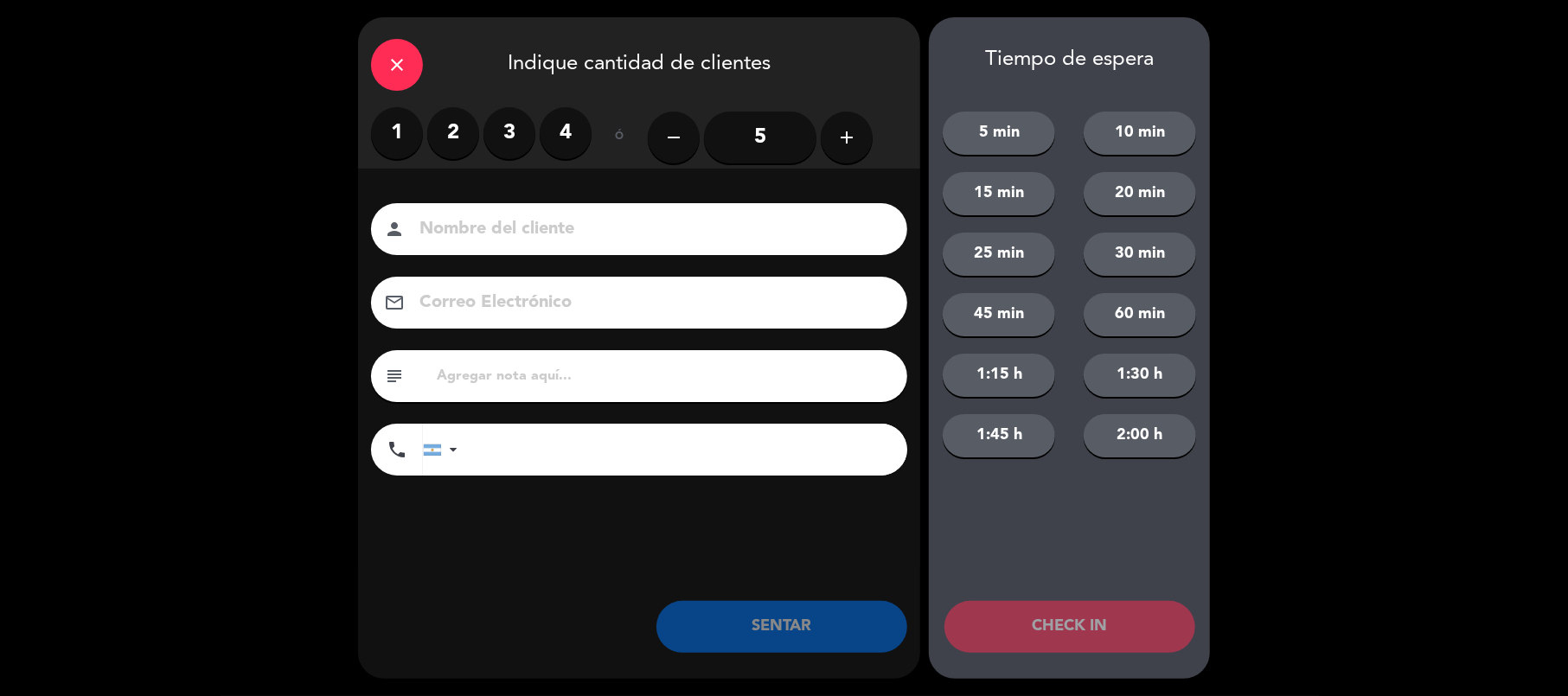
click at [458, 137] on label "2" at bounding box center [453, 132] width 52 height 52
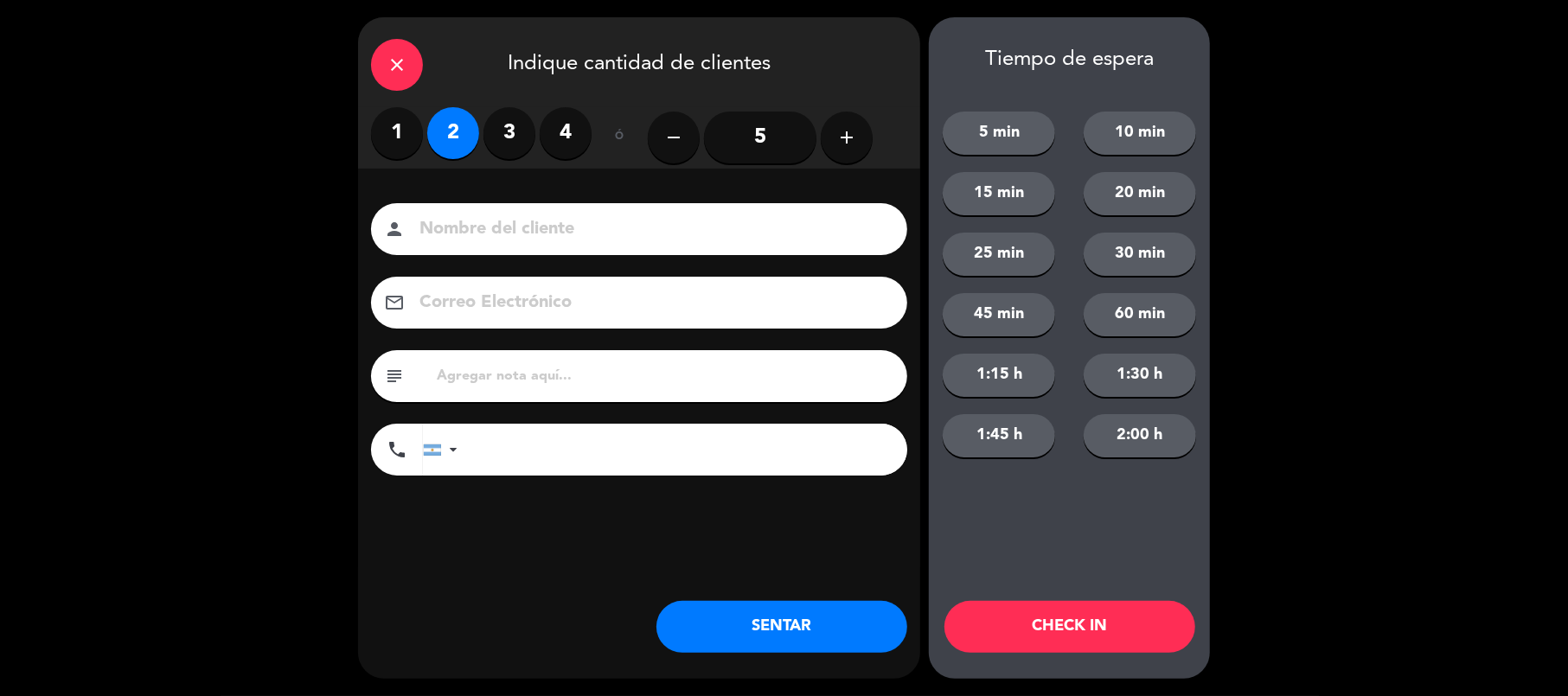
click at [713, 617] on button "SENTAR" at bounding box center [781, 626] width 251 height 52
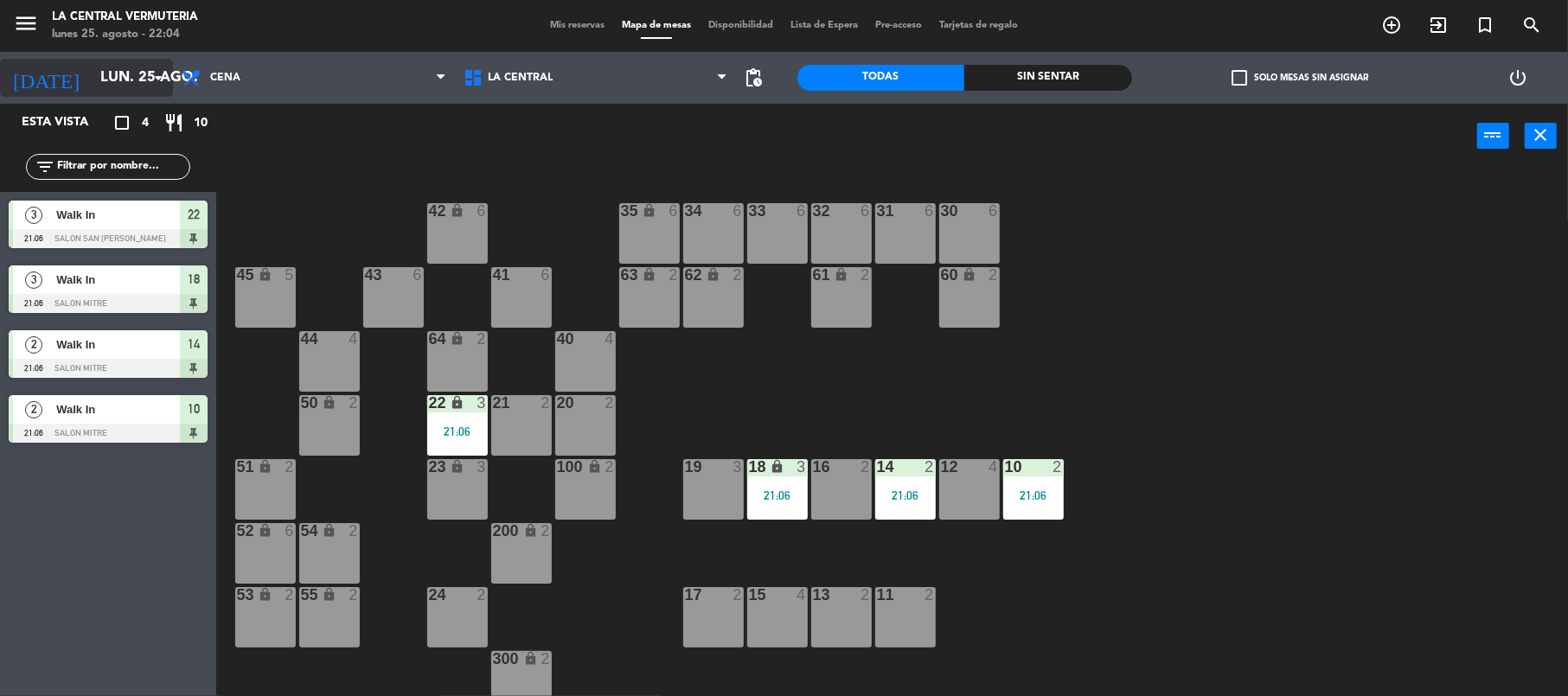
click at [102, 79] on input "lun. 25 ago." at bounding box center [184, 78] width 187 height 34
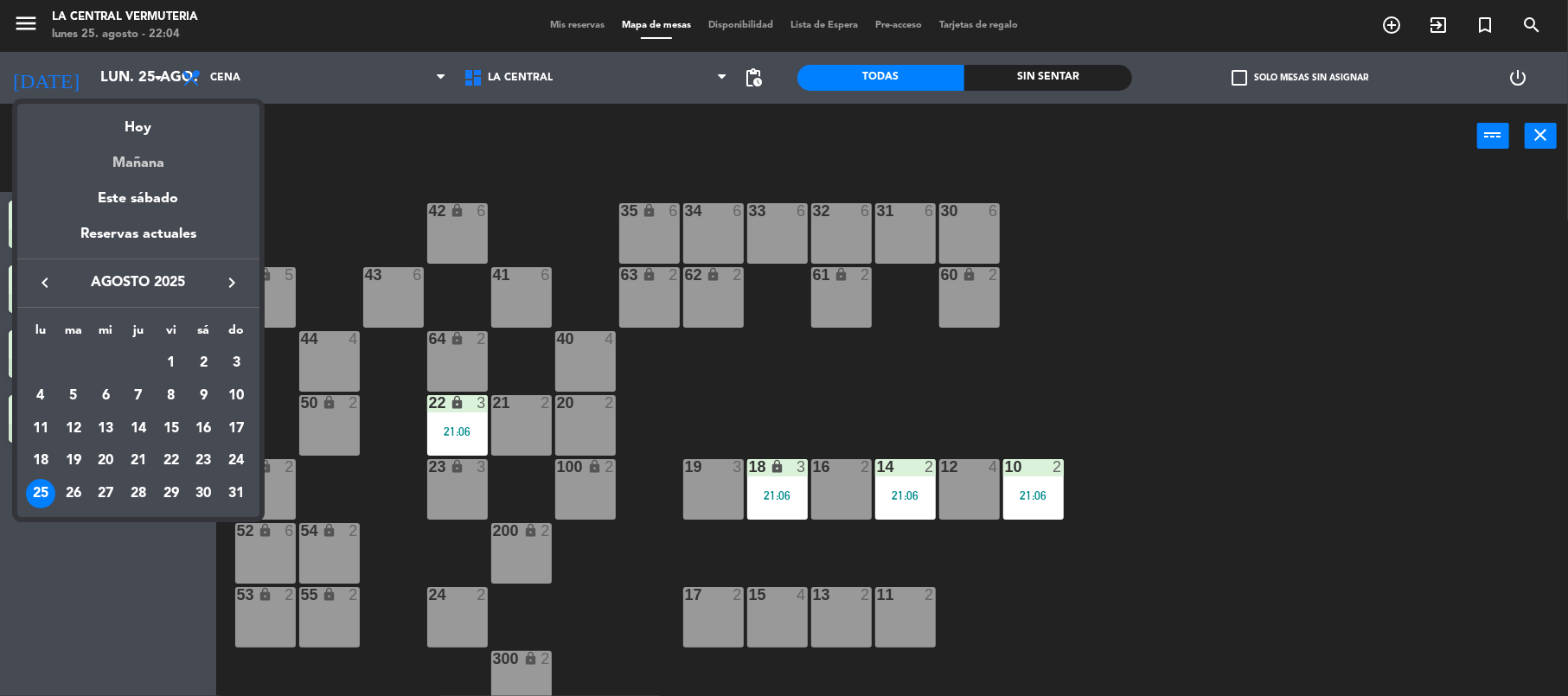
click at [133, 149] on div "Mañana" at bounding box center [138, 157] width 242 height 36
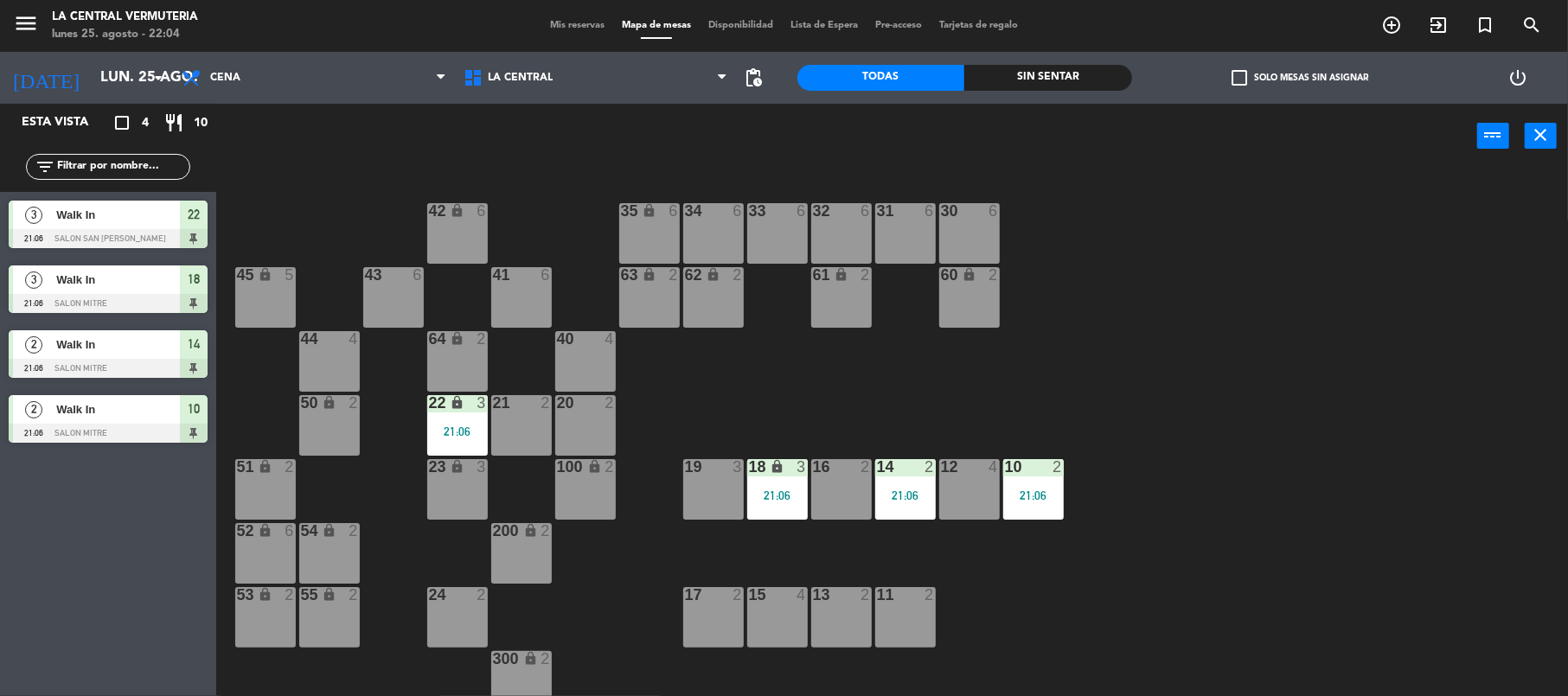
click at [133, 149] on div "filter_list" at bounding box center [108, 166] width 216 height 50
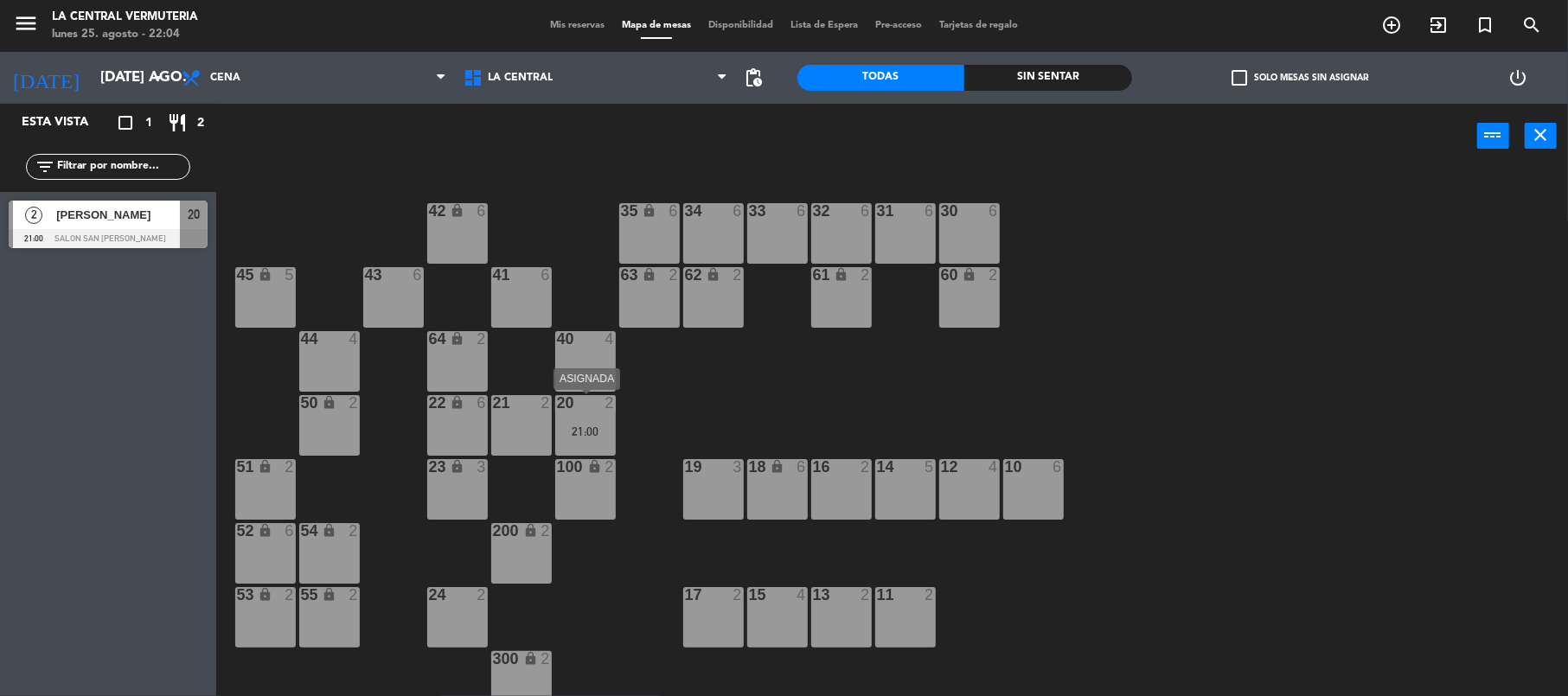
click at [595, 421] on div "20 2 21:00" at bounding box center [585, 425] width 60 height 60
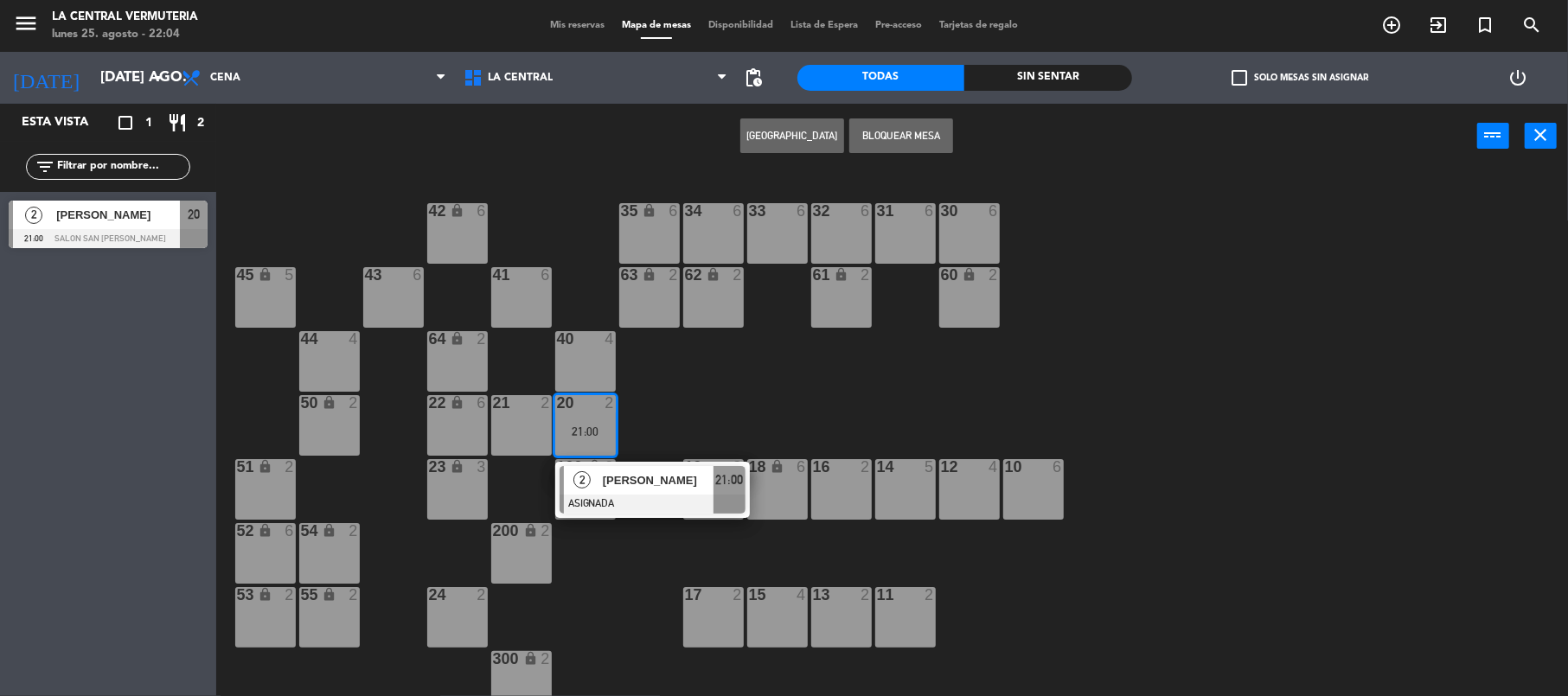
click at [685, 591] on div "17" at bounding box center [685, 594] width 1 height 16
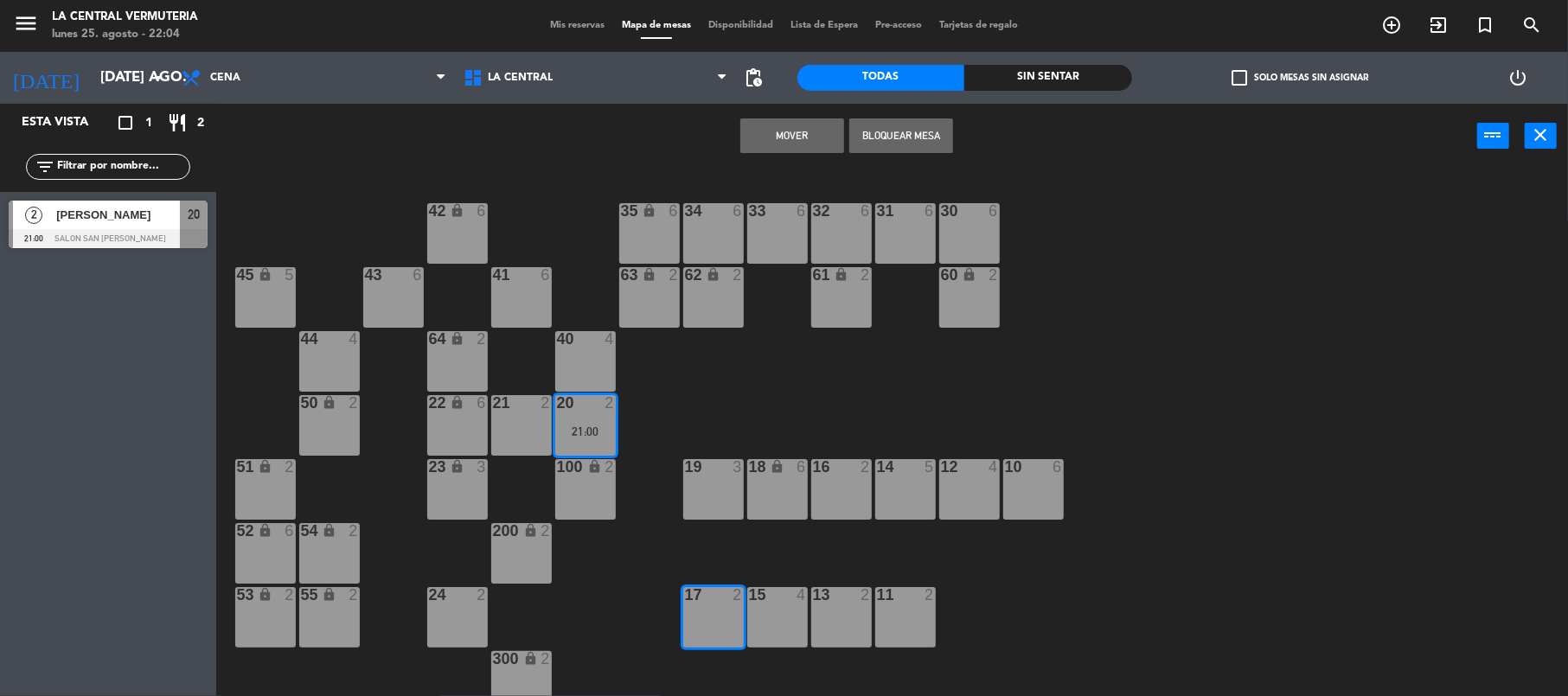
click at [803, 129] on button "Mover" at bounding box center [792, 136] width 104 height 35
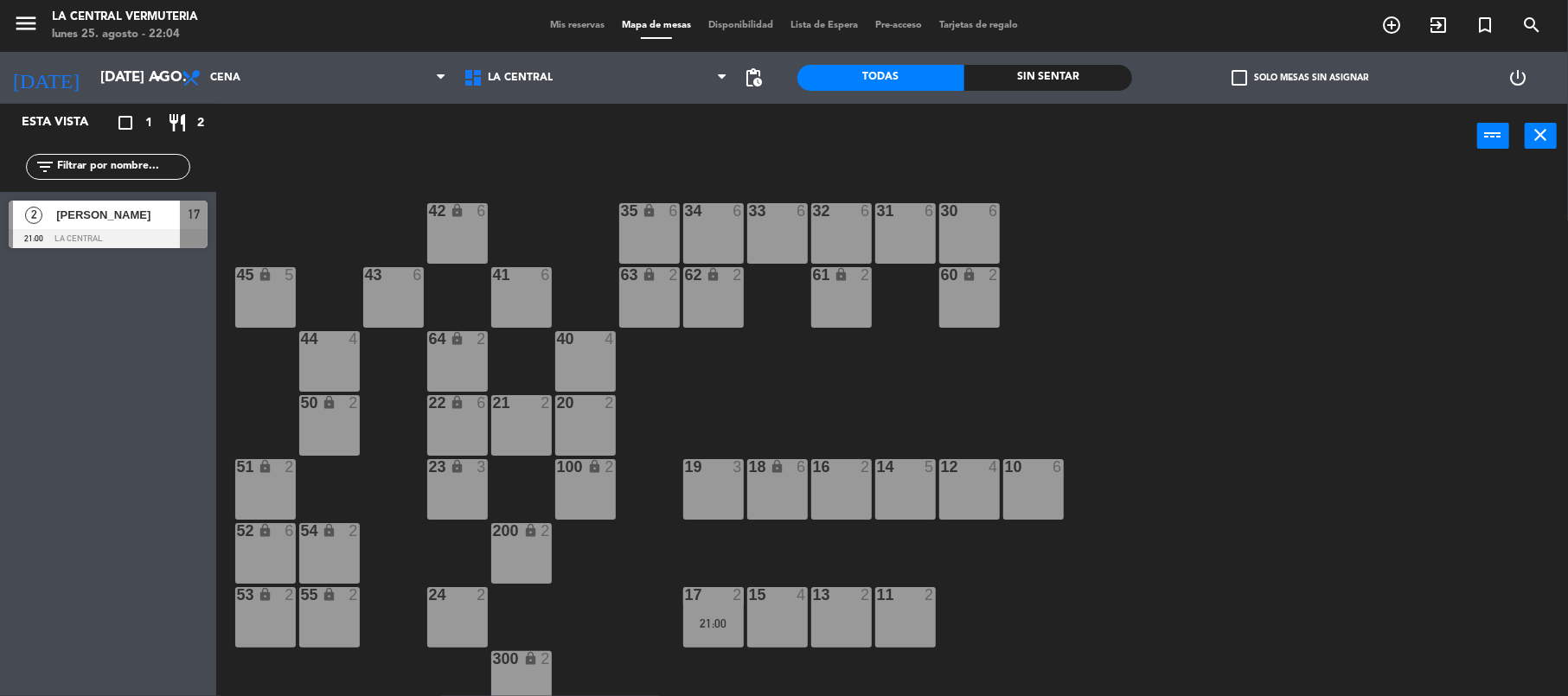
click at [531, 443] on div "21 2" at bounding box center [521, 425] width 60 height 60
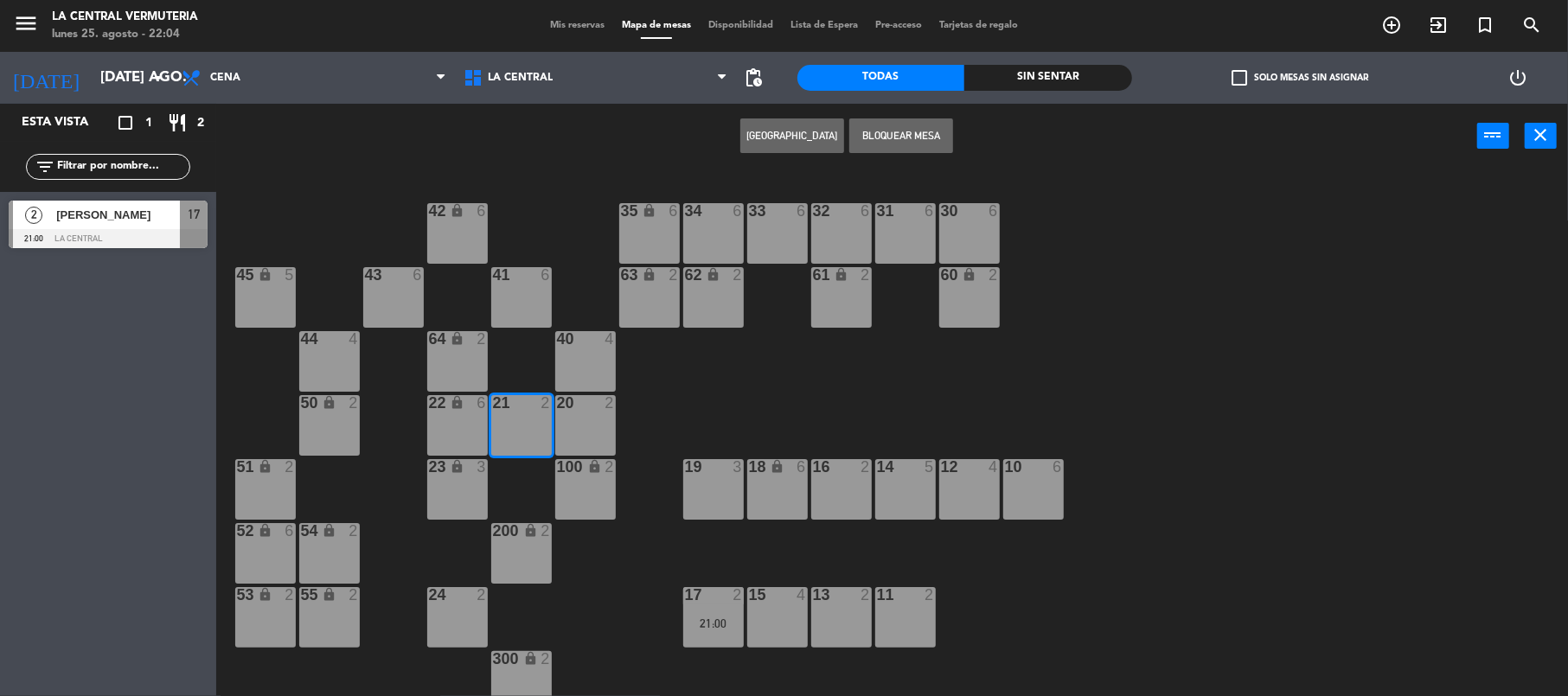
click at [461, 433] on div "22 lock 6" at bounding box center [457, 425] width 60 height 60
click at [920, 143] on button "Bloquear Mesa" at bounding box center [901, 136] width 104 height 35
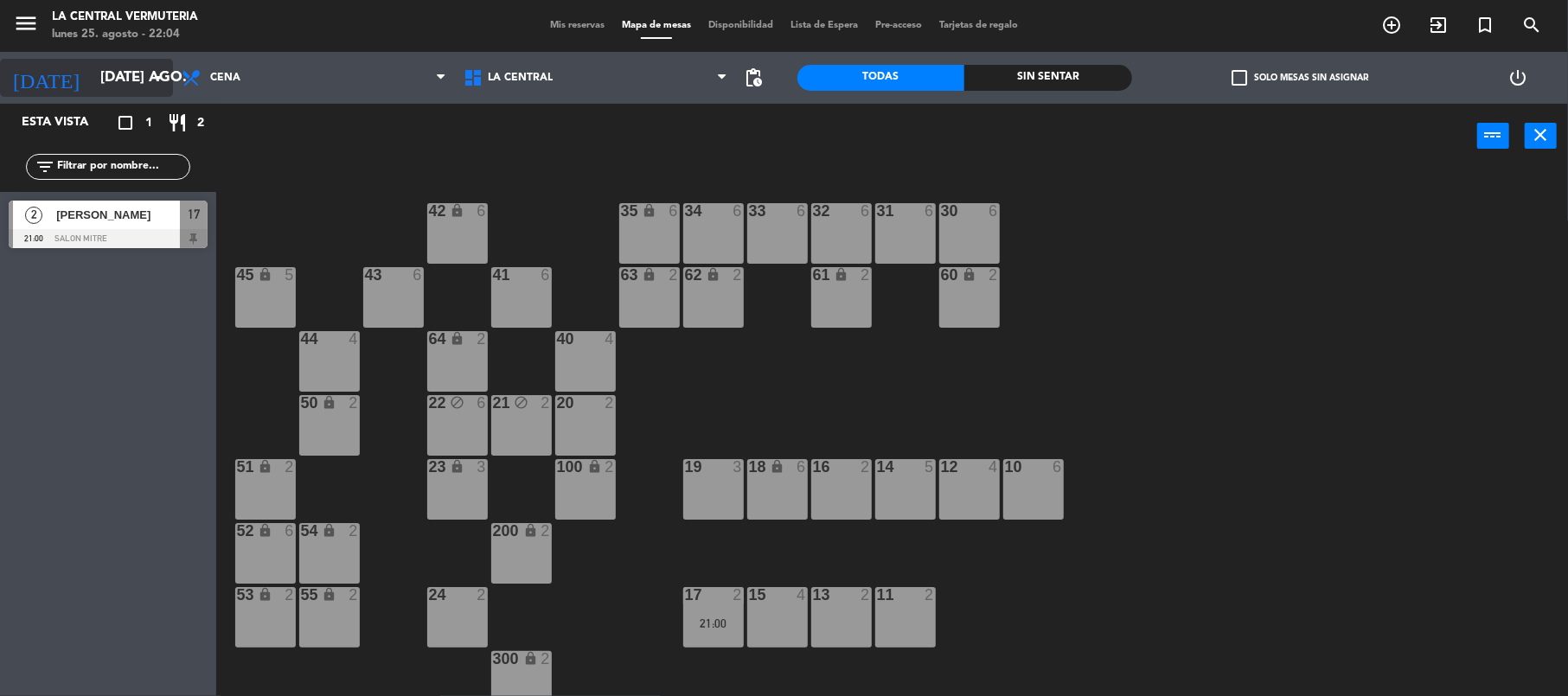
click at [91, 81] on input "[DATE] ago." at bounding box center [184, 78] width 187 height 34
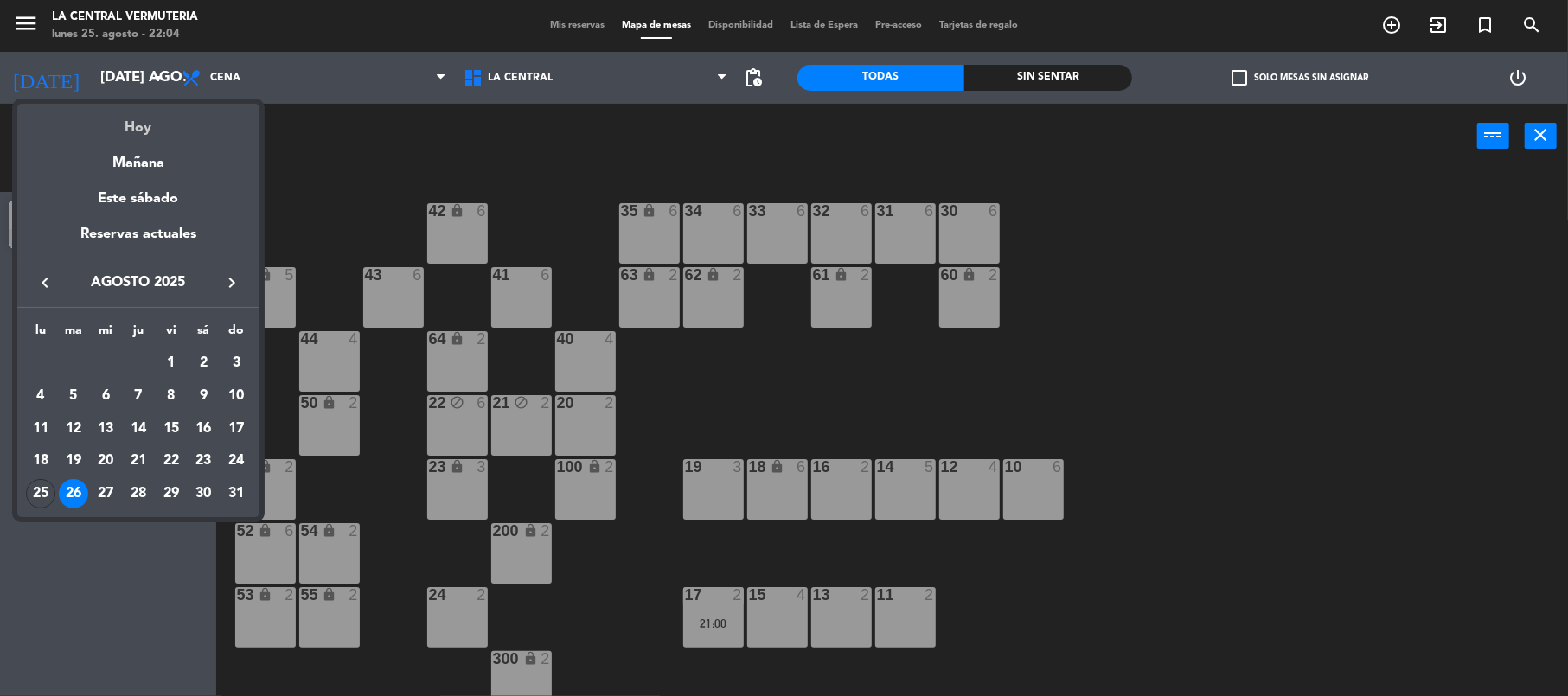
click at [147, 115] on div "Hoy" at bounding box center [138, 121] width 242 height 36
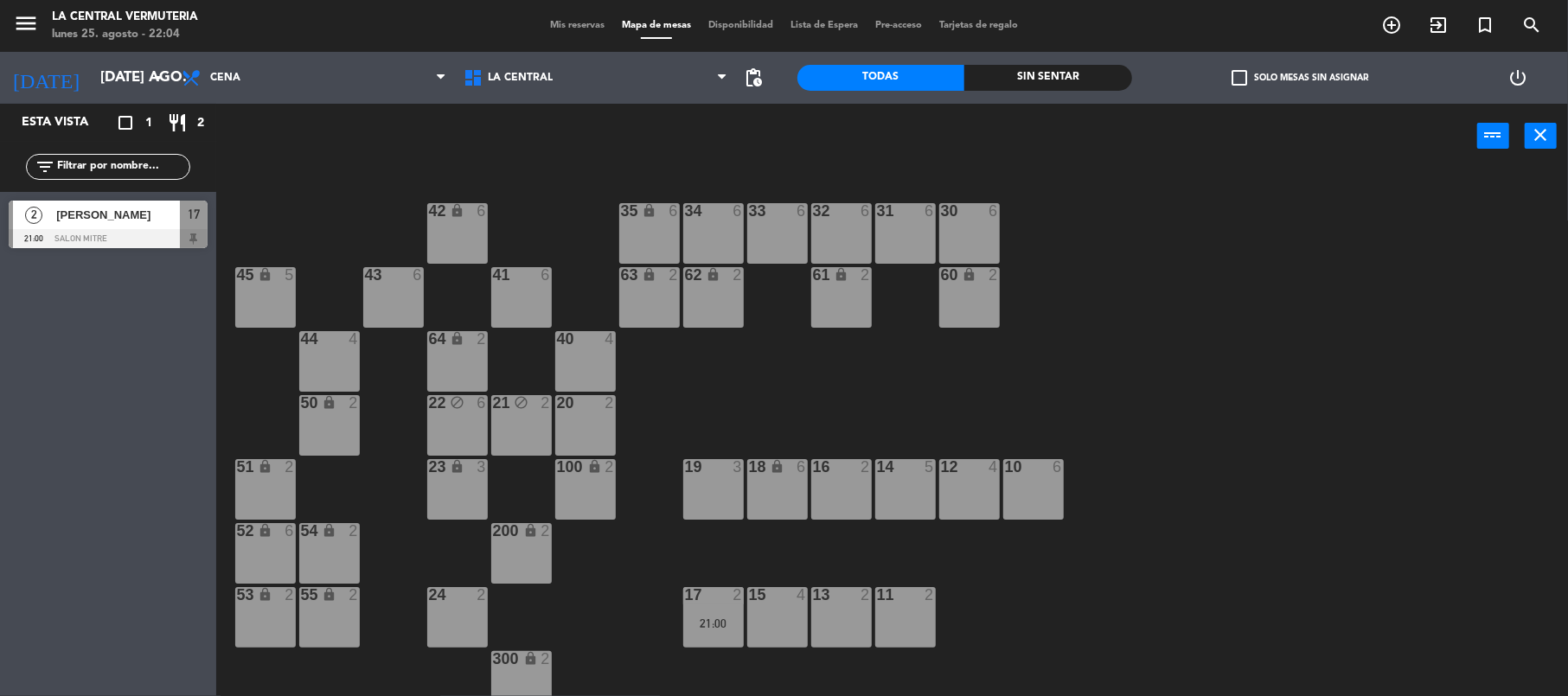
type input "lun. 25 ago."
